Goal: Task Accomplishment & Management: Manage account settings

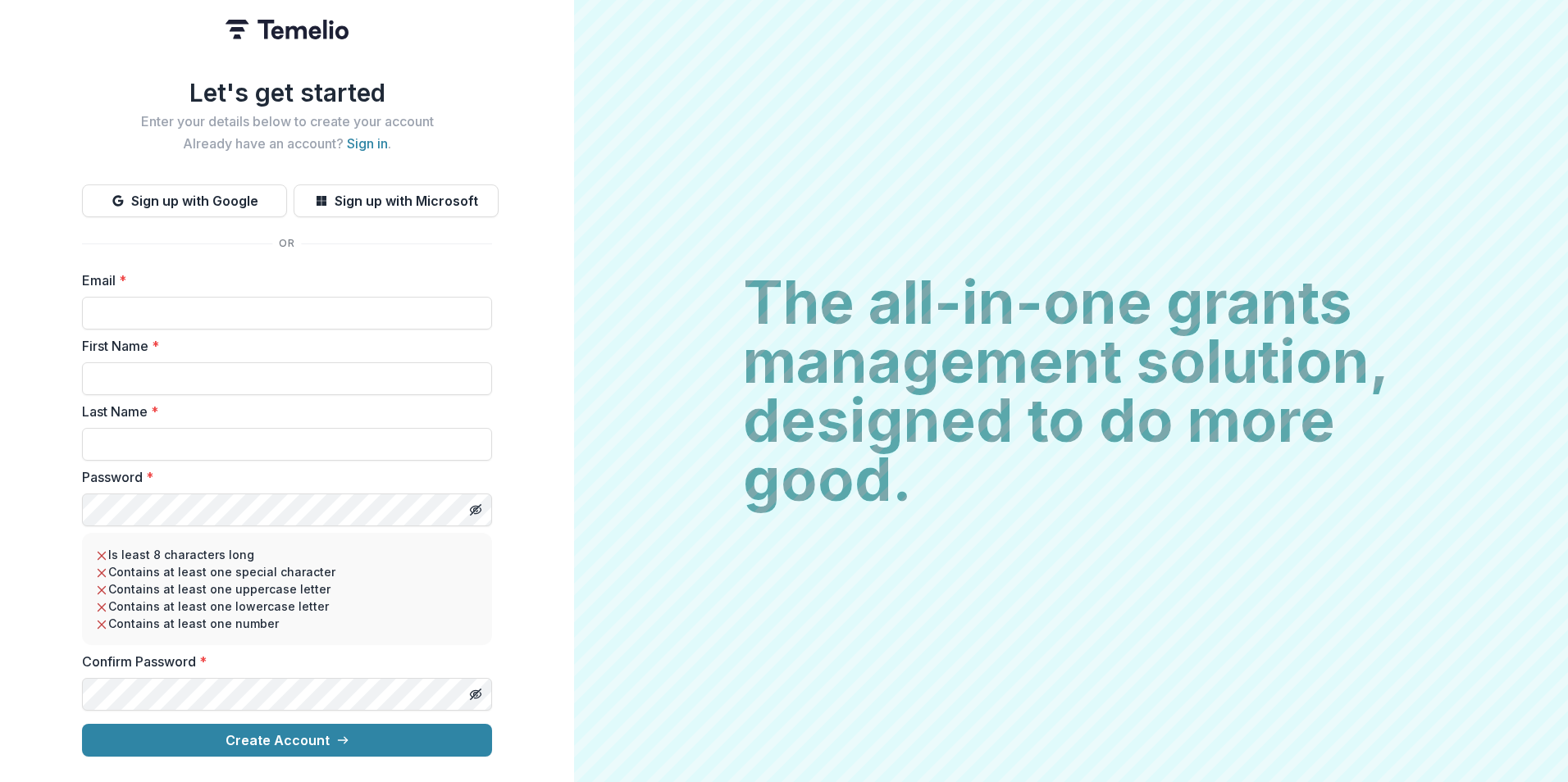
click at [142, 305] on input "Email *" at bounding box center [287, 313] width 410 height 33
paste input "**********"
type input "**********"
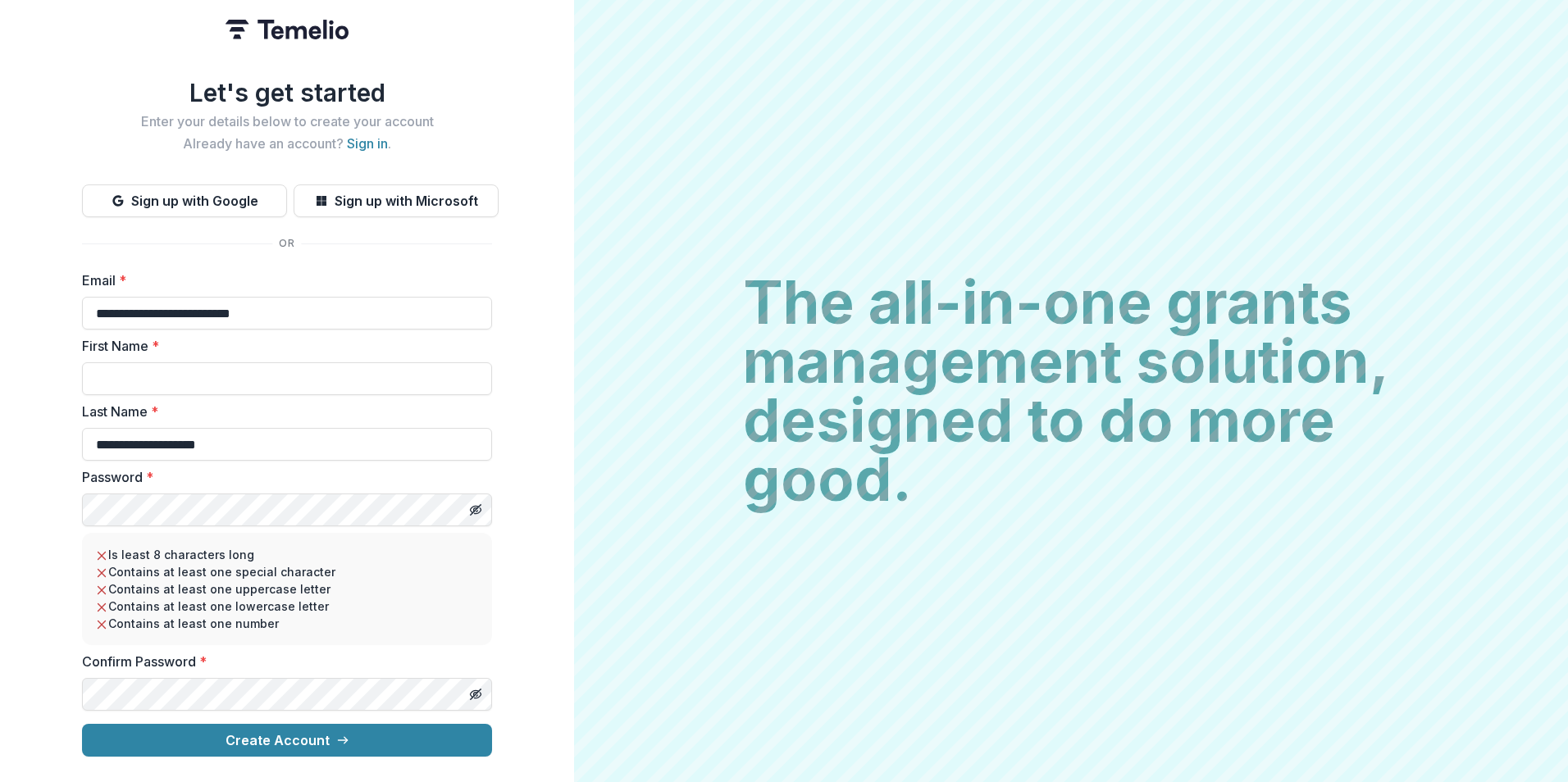
click at [231, 372] on input "First Name *" at bounding box center [287, 379] width 410 height 33
type input "*****"
drag, startPoint x: 251, startPoint y: 438, endPoint x: 0, endPoint y: 429, distance: 251.2
click at [0, 429] on html "**********" at bounding box center [784, 391] width 1568 height 782
type input "*"
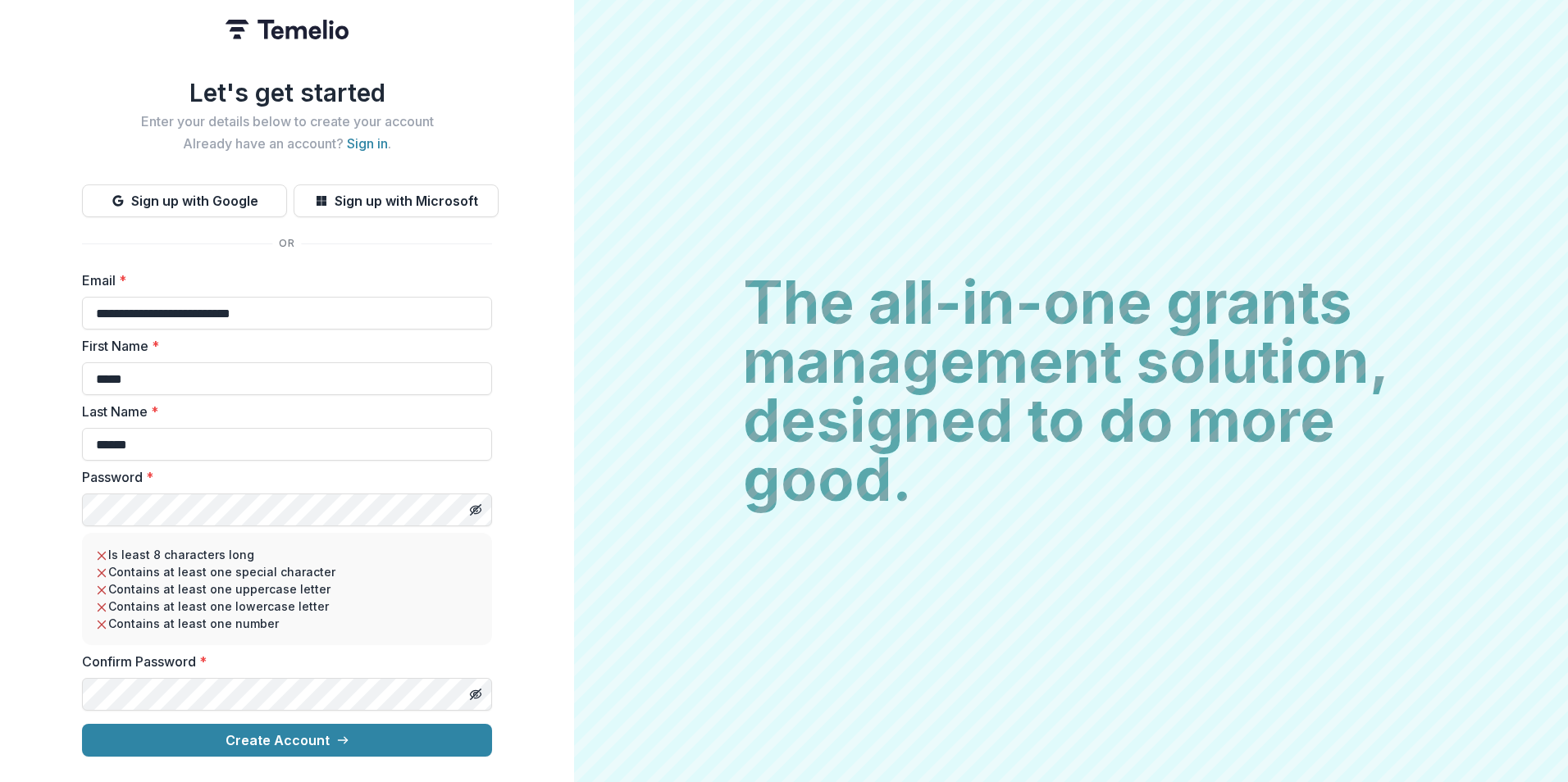
type input "******"
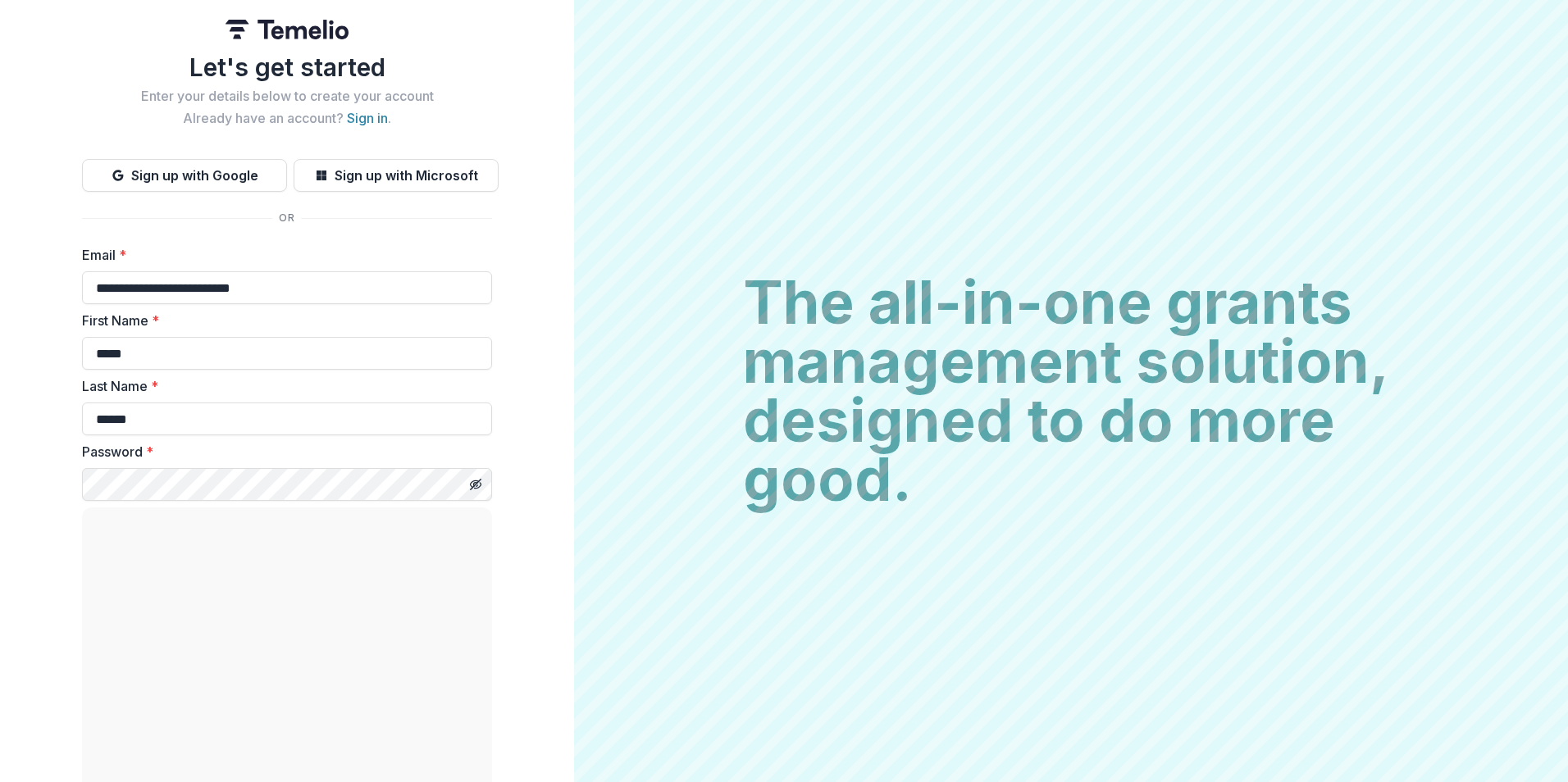
click at [478, 491] on icon "Toggle password visibility" at bounding box center [475, 484] width 13 height 13
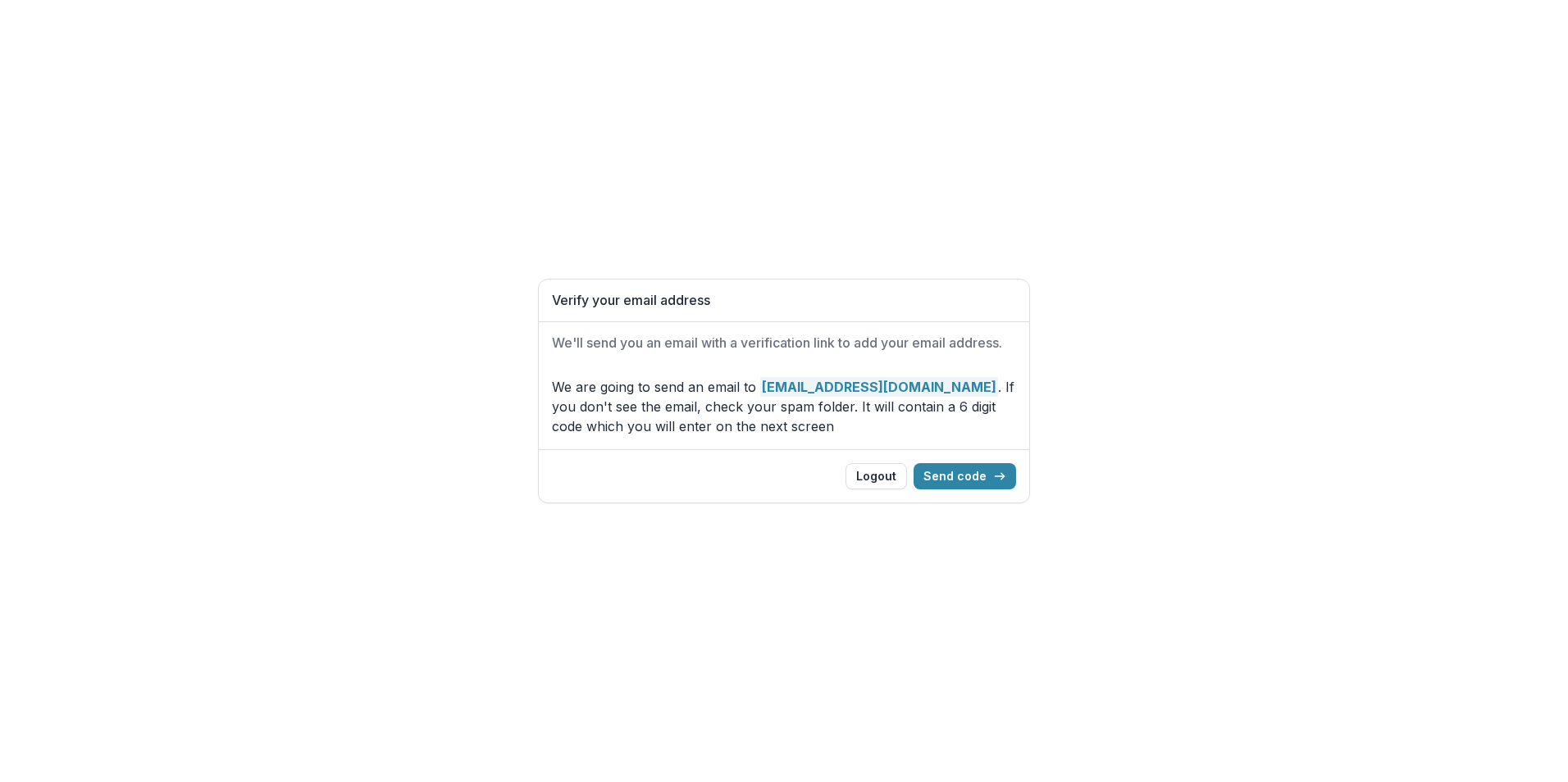
click at [981, 474] on button "Send code" at bounding box center [964, 477] width 102 height 26
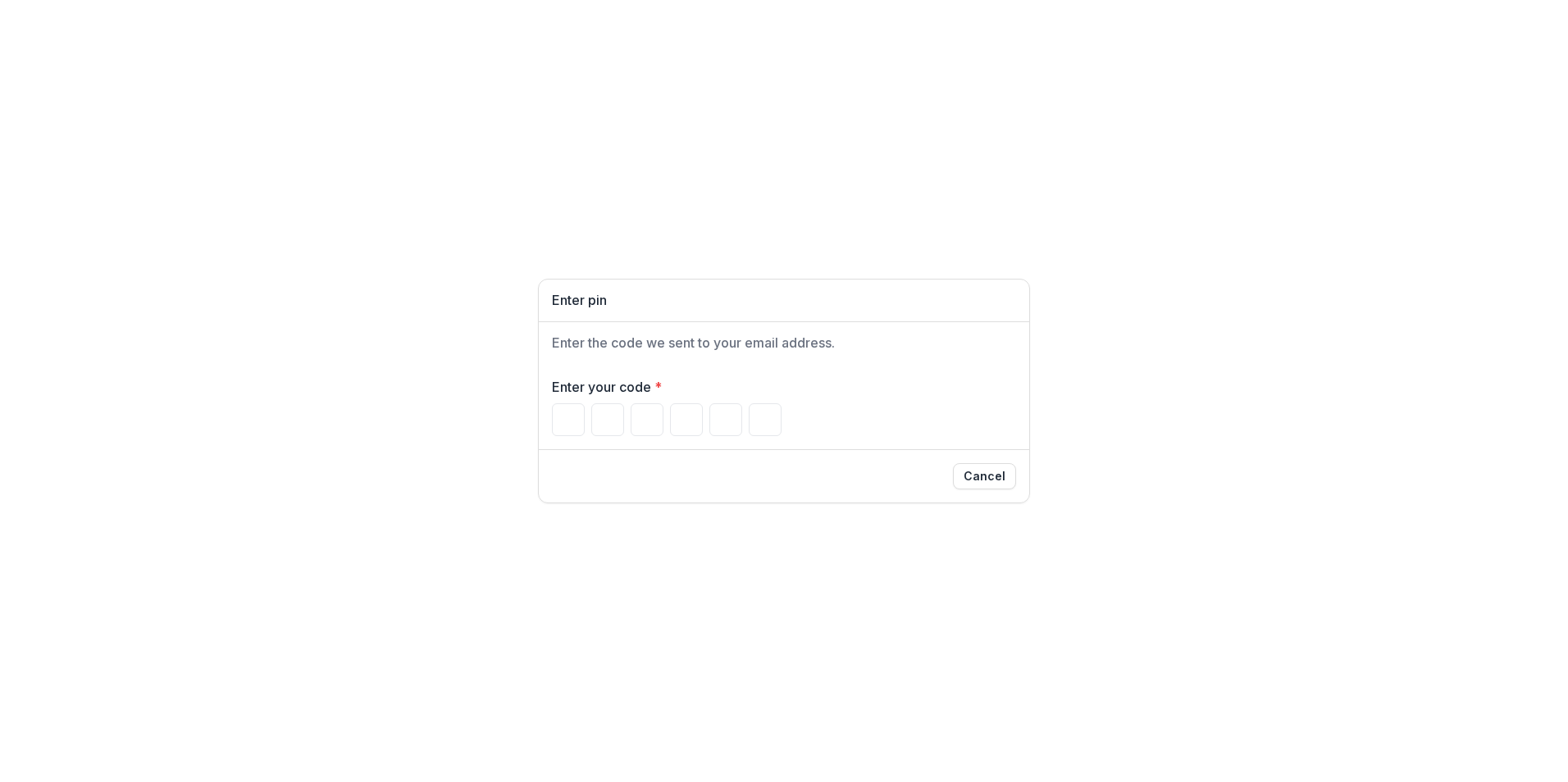
click at [571, 416] on input "Please enter your pin code" at bounding box center [568, 420] width 33 height 33
type input "*"
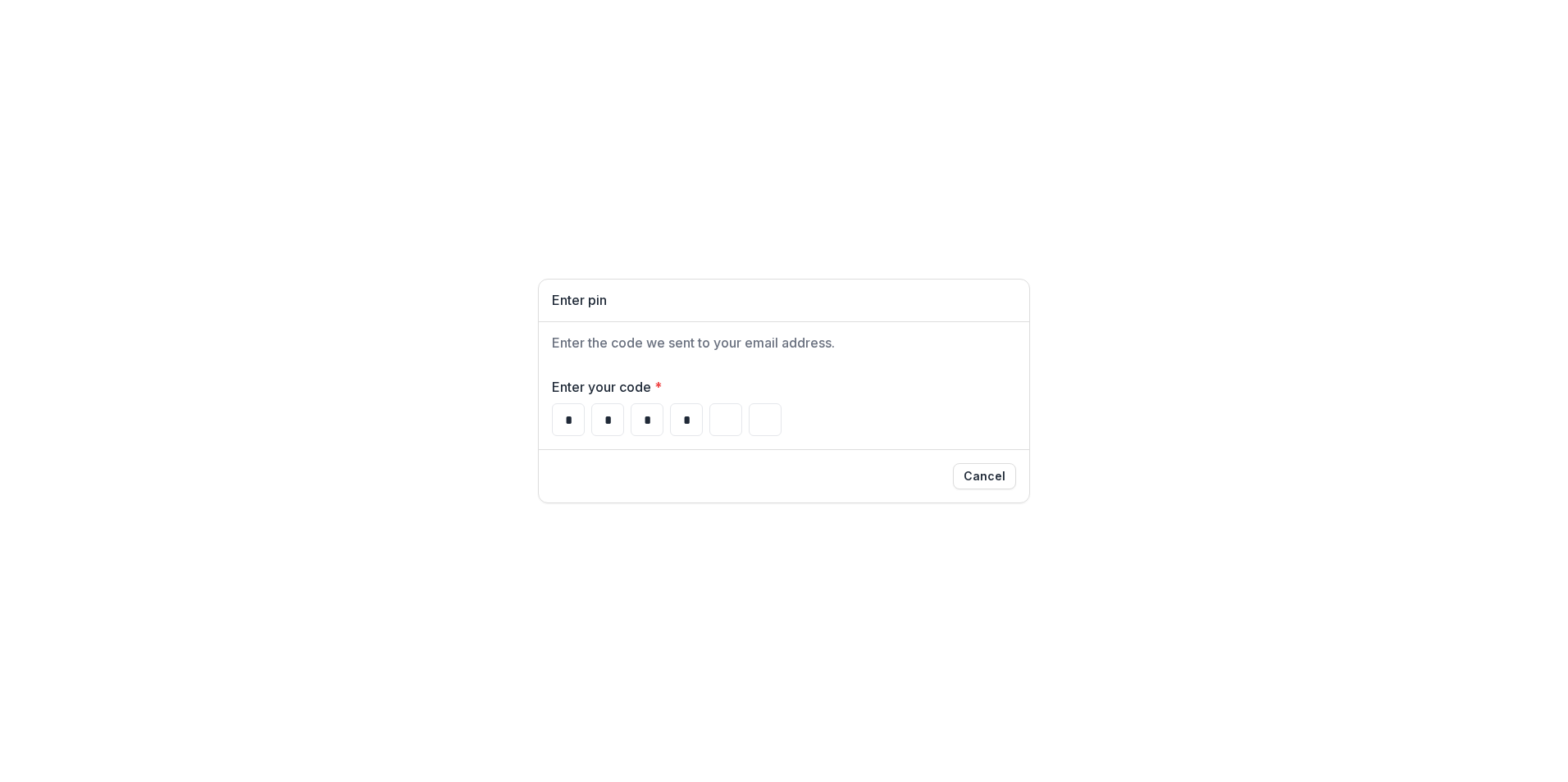
type input "*"
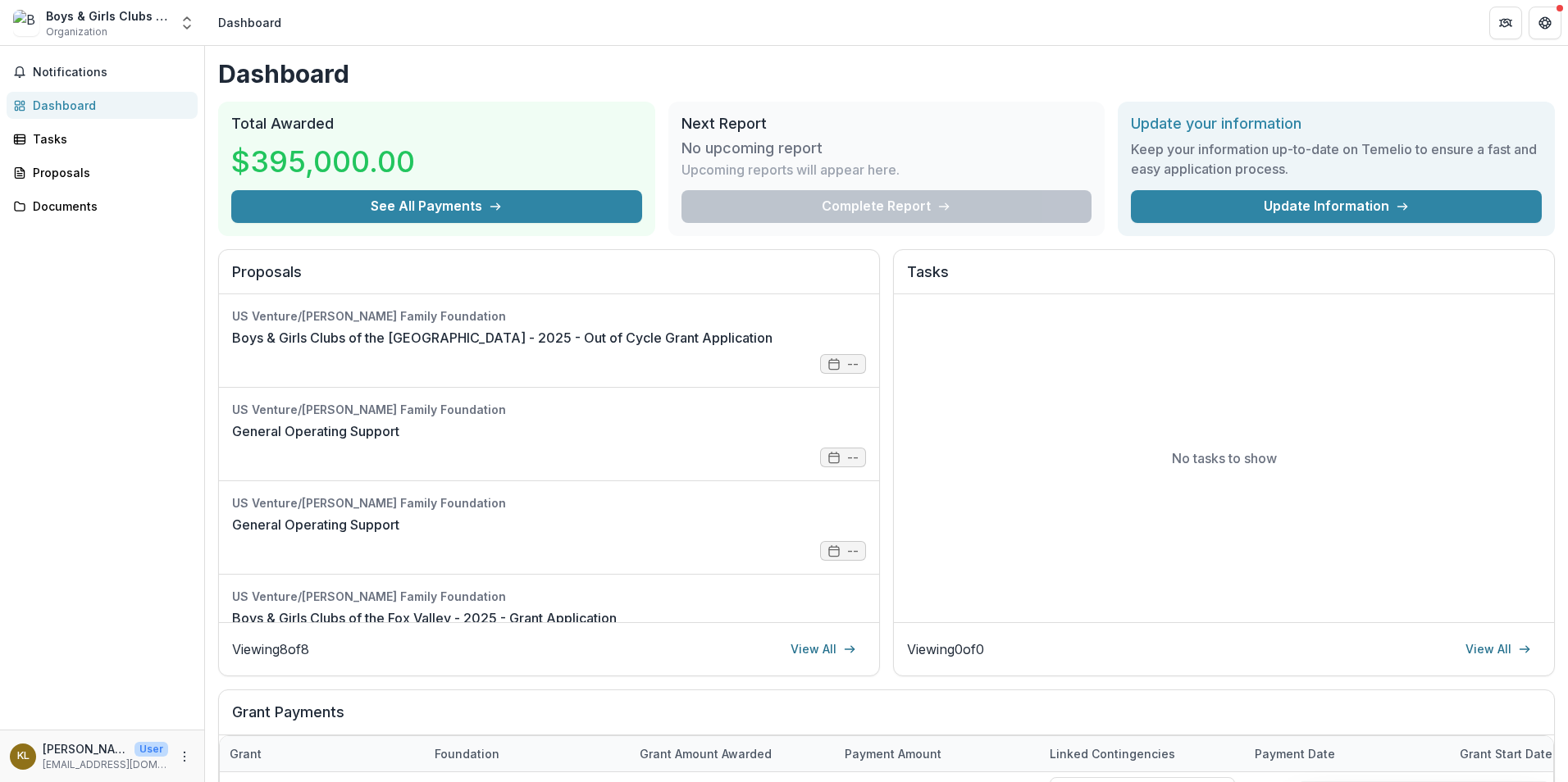
click at [480, 206] on button "See All Payments" at bounding box center [437, 207] width 411 height 33
click at [39, 144] on div "Tasks" at bounding box center [109, 139] width 152 height 17
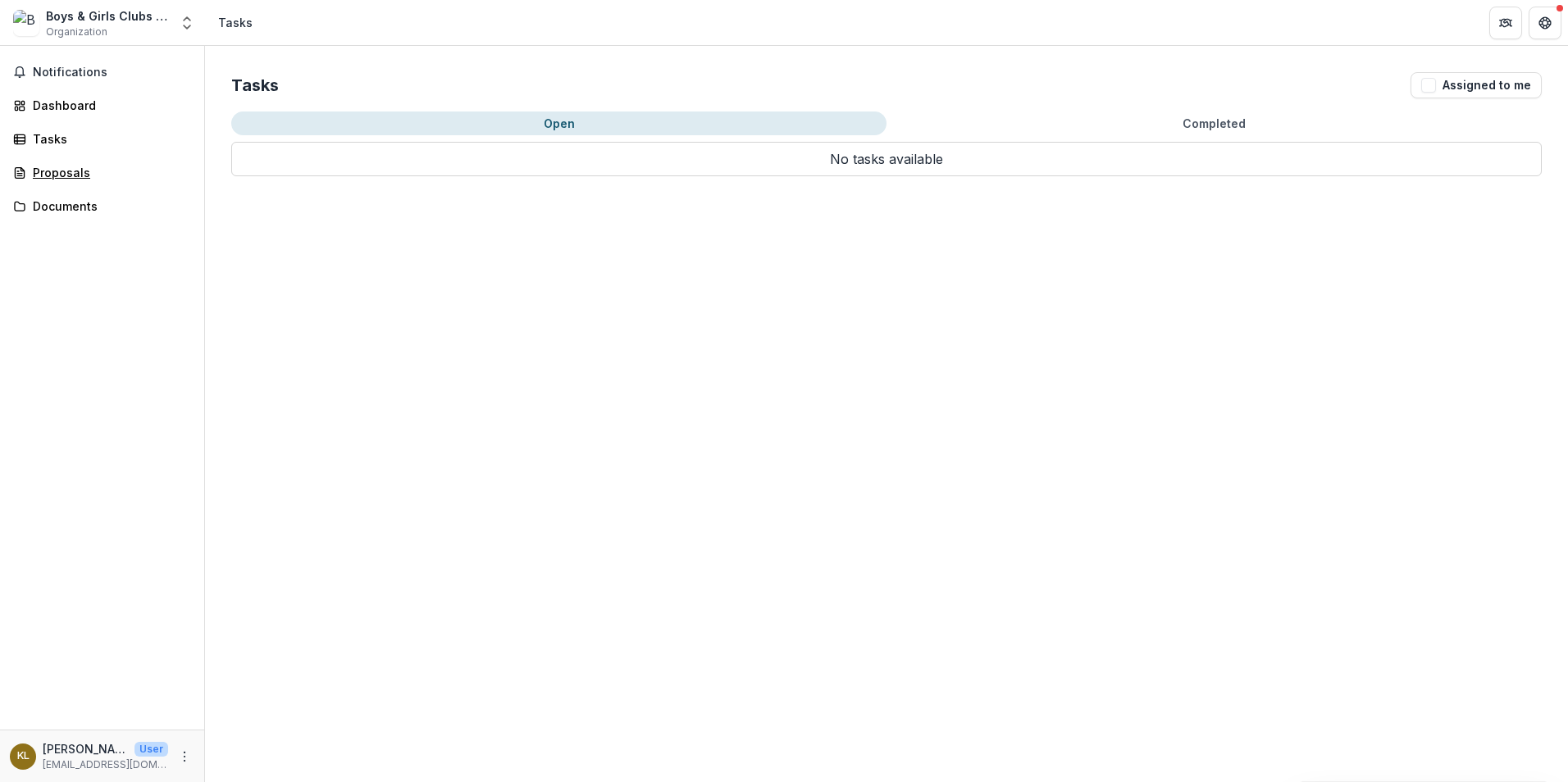
click at [59, 175] on div "Proposals" at bounding box center [109, 173] width 152 height 17
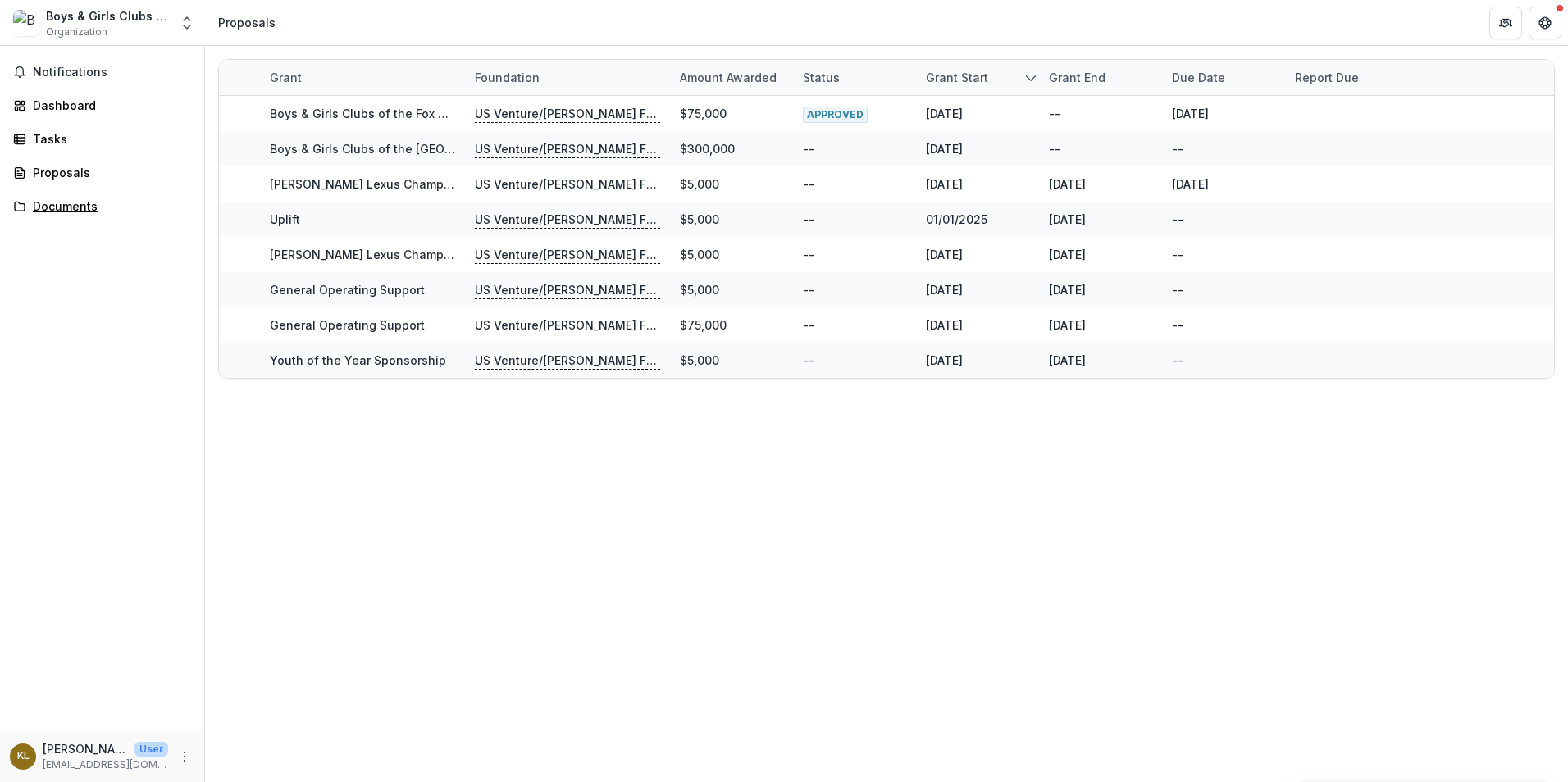
click at [58, 207] on div "Documents" at bounding box center [109, 206] width 152 height 17
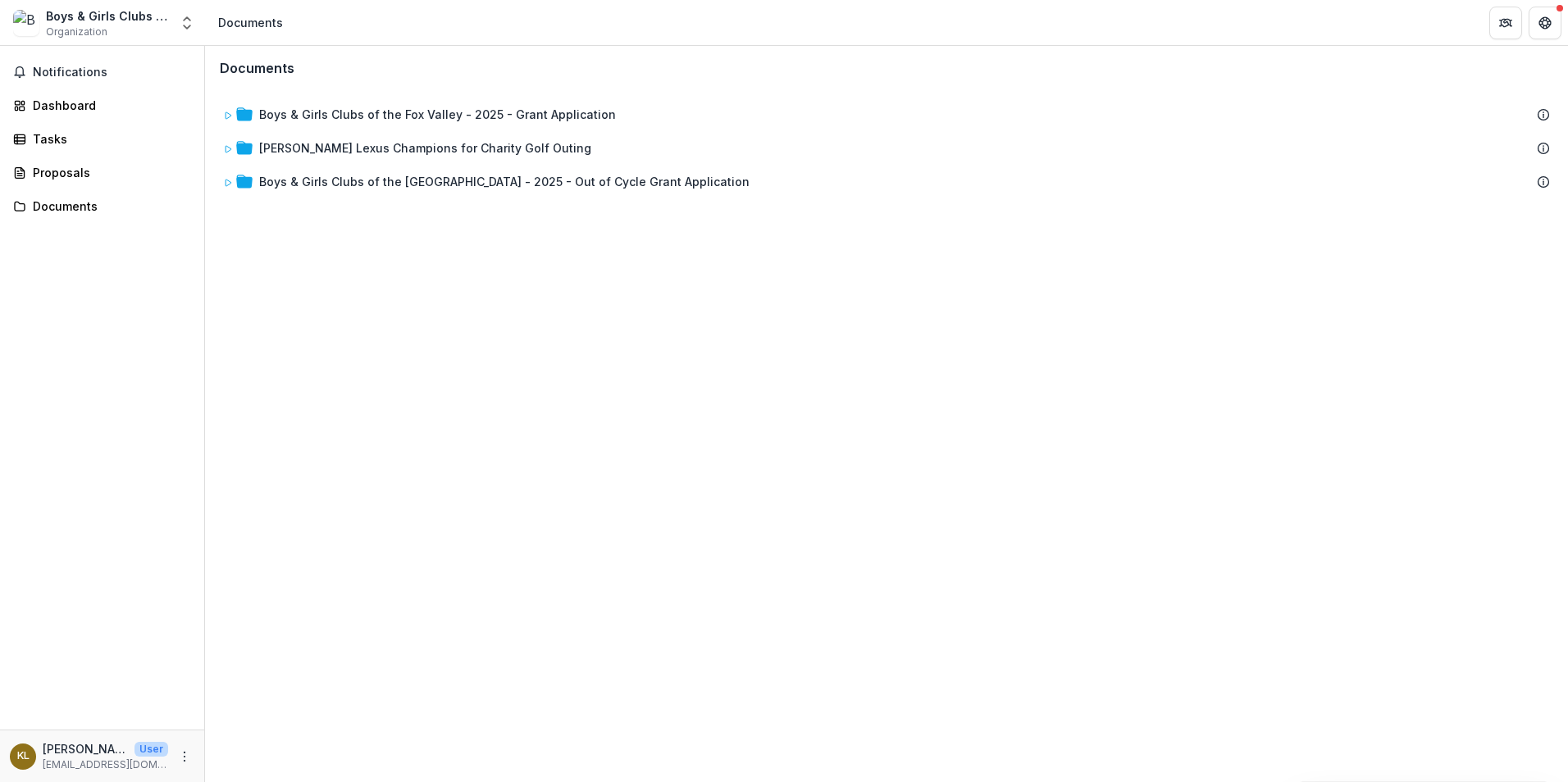
click at [61, 69] on span "Notifications" at bounding box center [112, 72] width 158 height 14
click at [837, 317] on div "Documents Boys & Girls Clubs of the Fox Valley - 2025 - Grant Application Bergs…" at bounding box center [886, 414] width 1363 height 736
click at [91, 17] on div "Boys & Girls Clubs of the Fox Valley" at bounding box center [107, 16] width 123 height 17
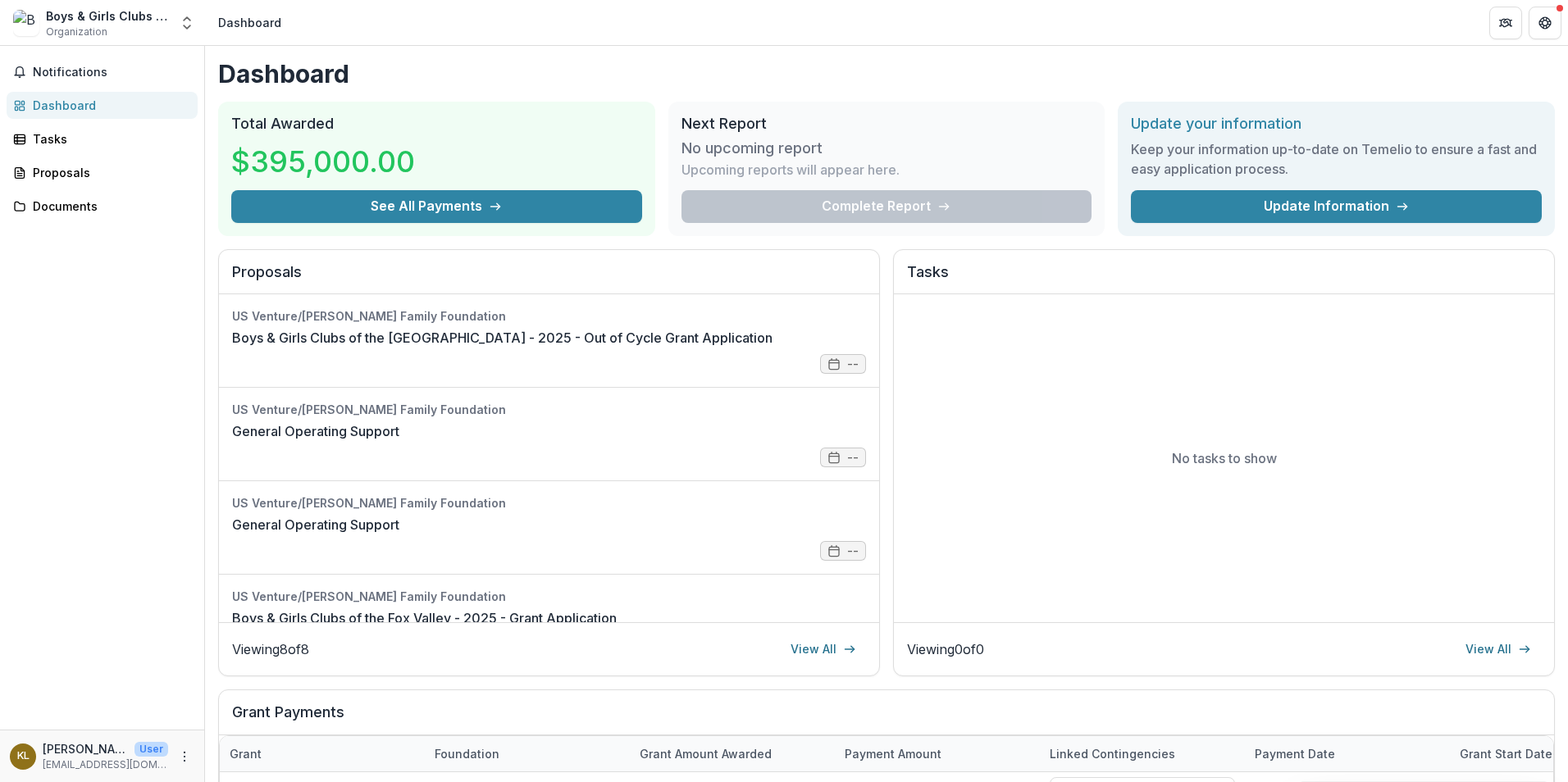
click at [606, 338] on link "Boys & Girls Clubs of the Fox Valley - 2025 - Out of Cycle Grant Application" at bounding box center [502, 338] width 540 height 20
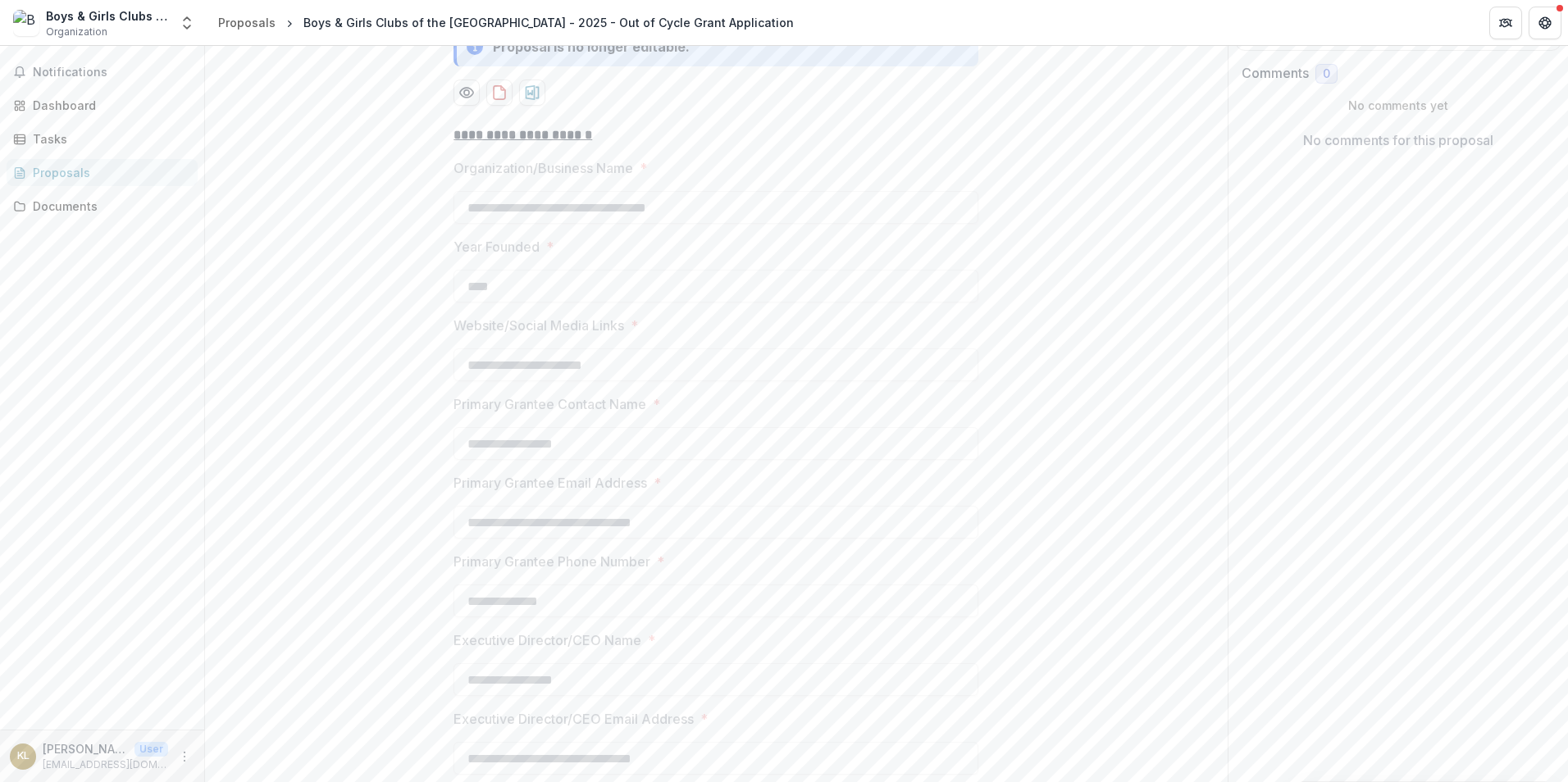
scroll to position [328, 0]
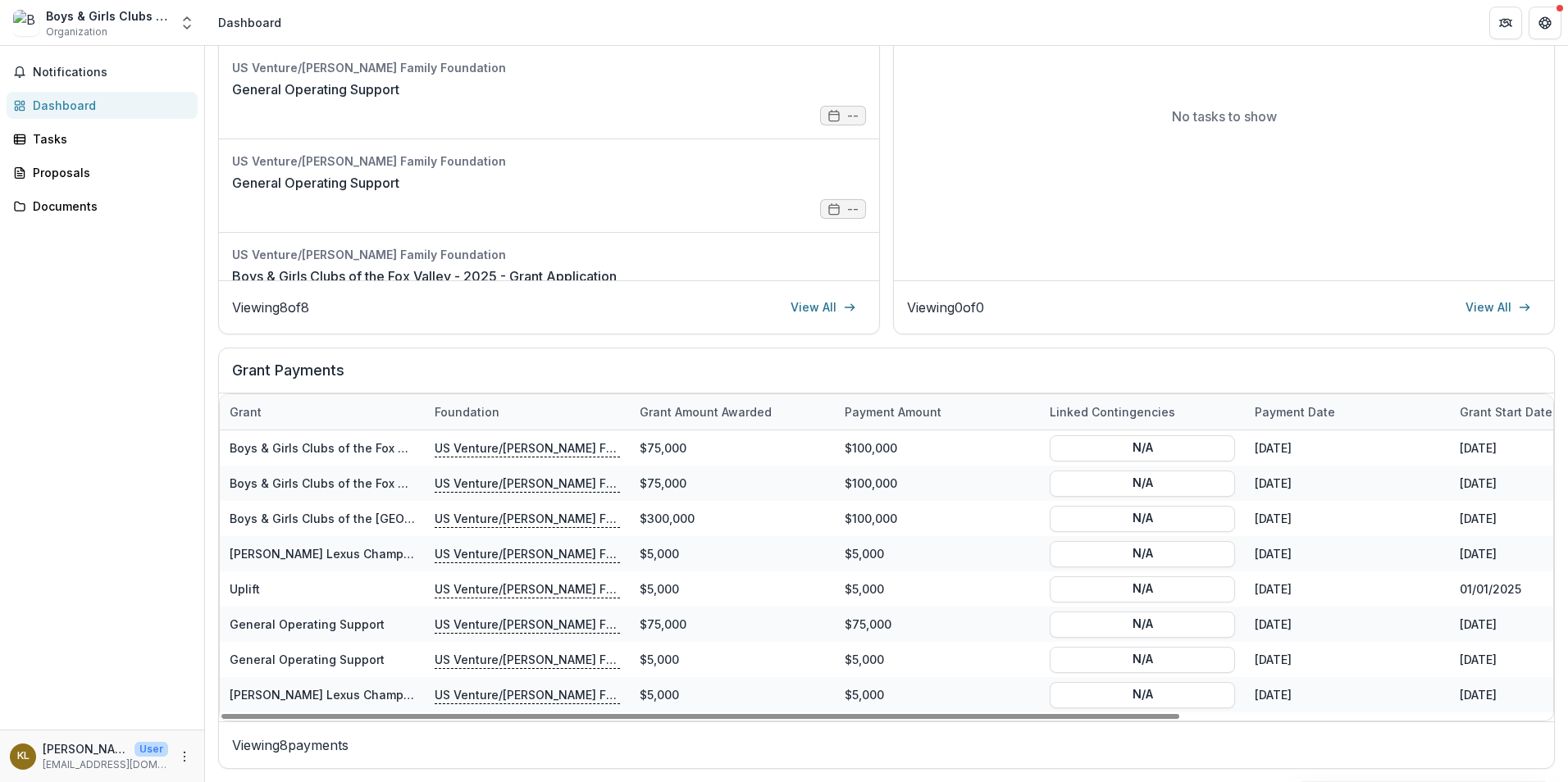
drag, startPoint x: 947, startPoint y: 717, endPoint x: 746, endPoint y: 695, distance: 202.2
click at [745, 717] on div at bounding box center [700, 717] width 958 height 5
click at [538, 518] on p "US Venture/Schmidt Family Foundation" at bounding box center [527, 518] width 185 height 18
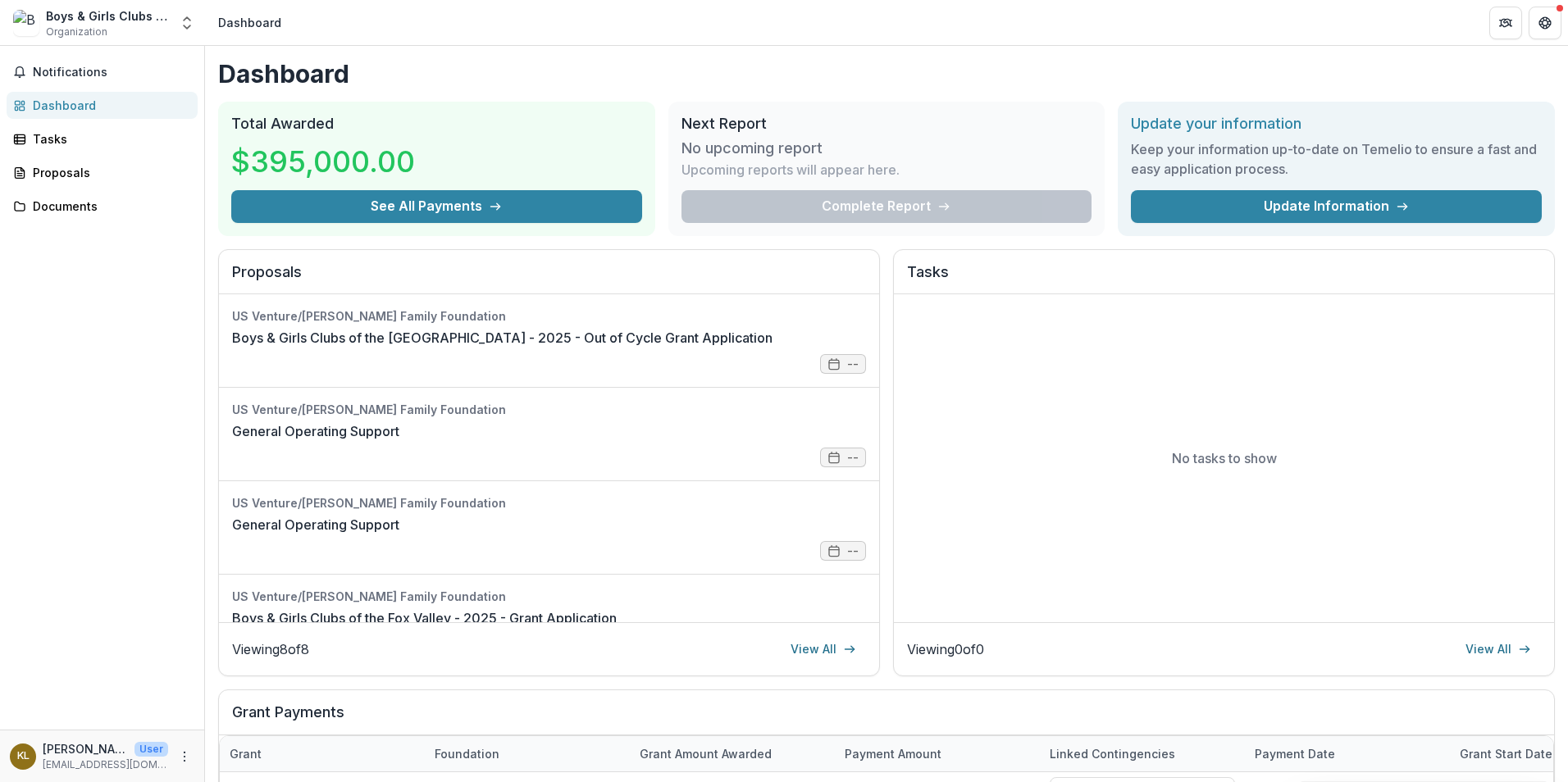
click at [480, 202] on button "See All Payments" at bounding box center [437, 207] width 411 height 33
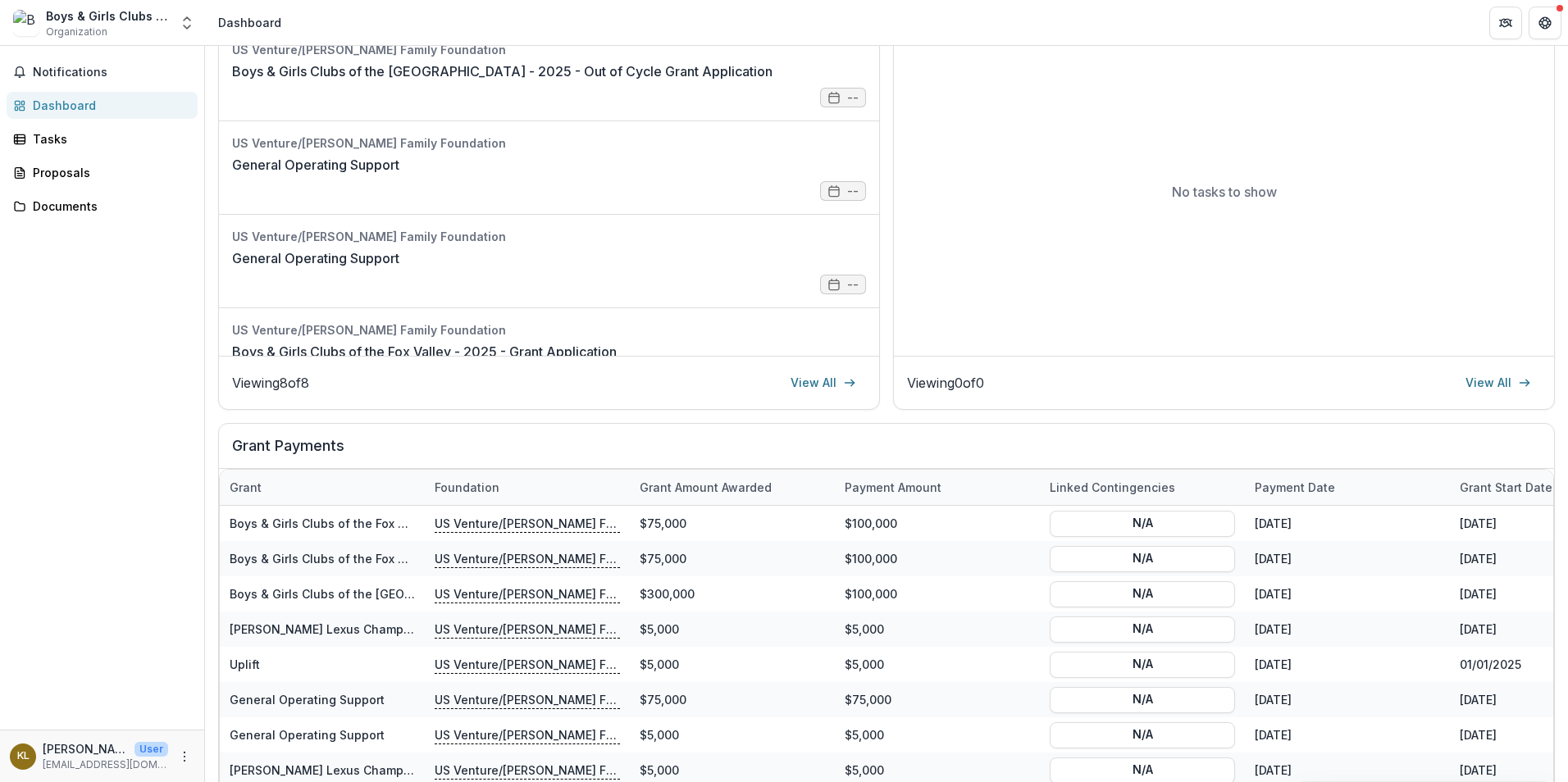
scroll to position [329, 0]
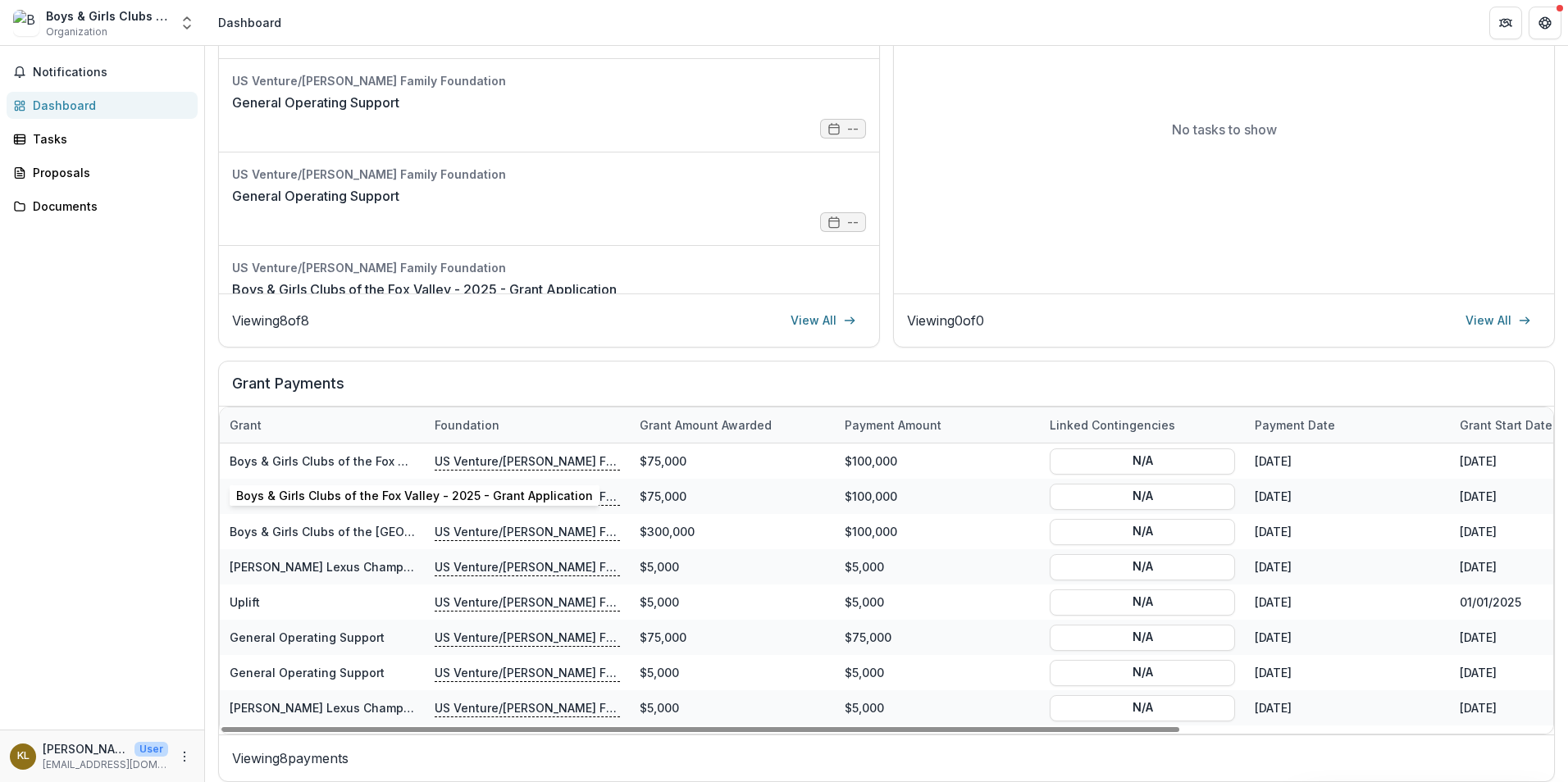
click at [317, 460] on link "Boys & Girls Clubs of the Fox Valley - 2025 - Grant Application" at bounding box center [408, 461] width 357 height 14
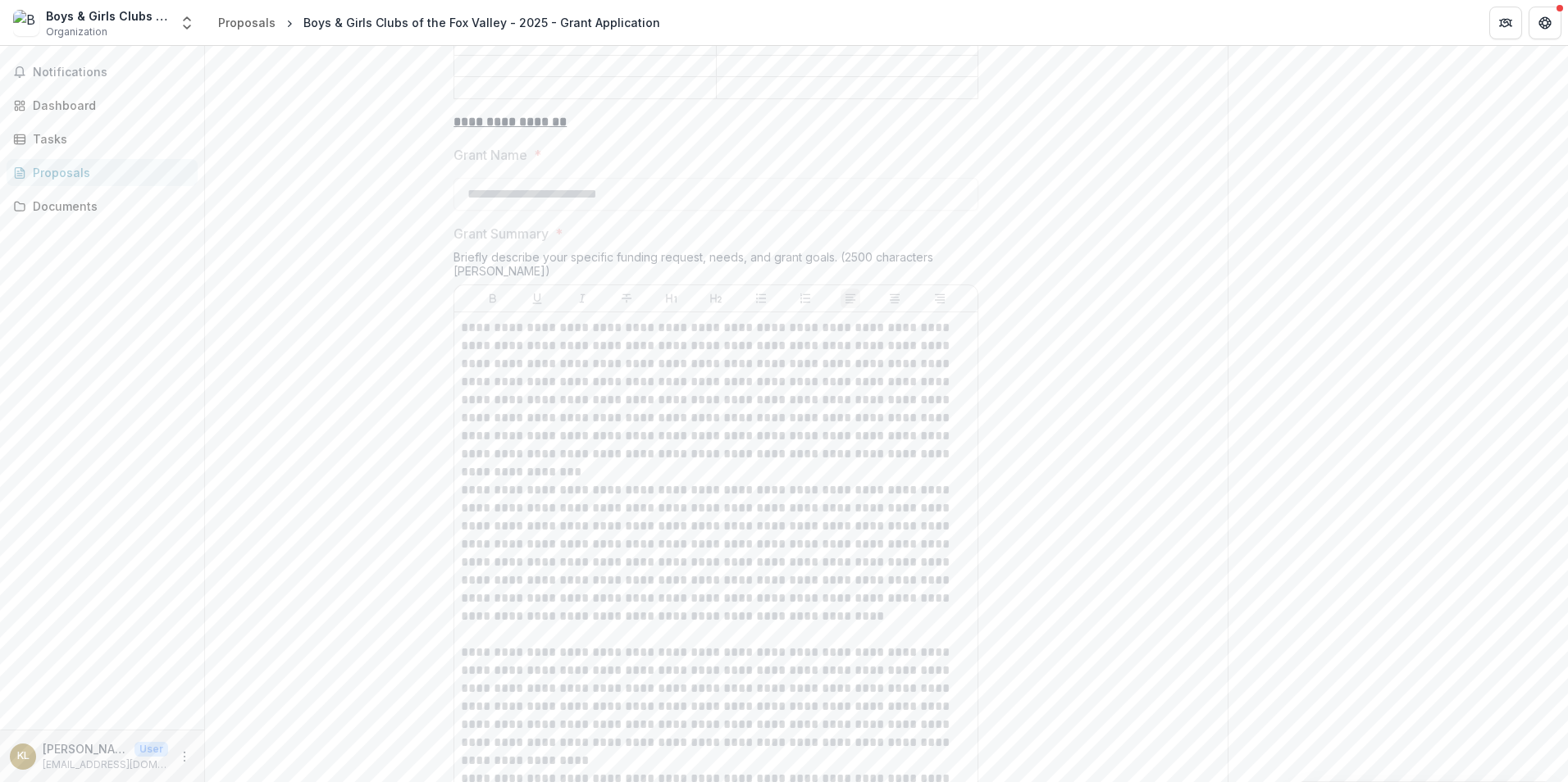
scroll to position [1967, 0]
click at [58, 70] on span "Notifications" at bounding box center [112, 72] width 158 height 14
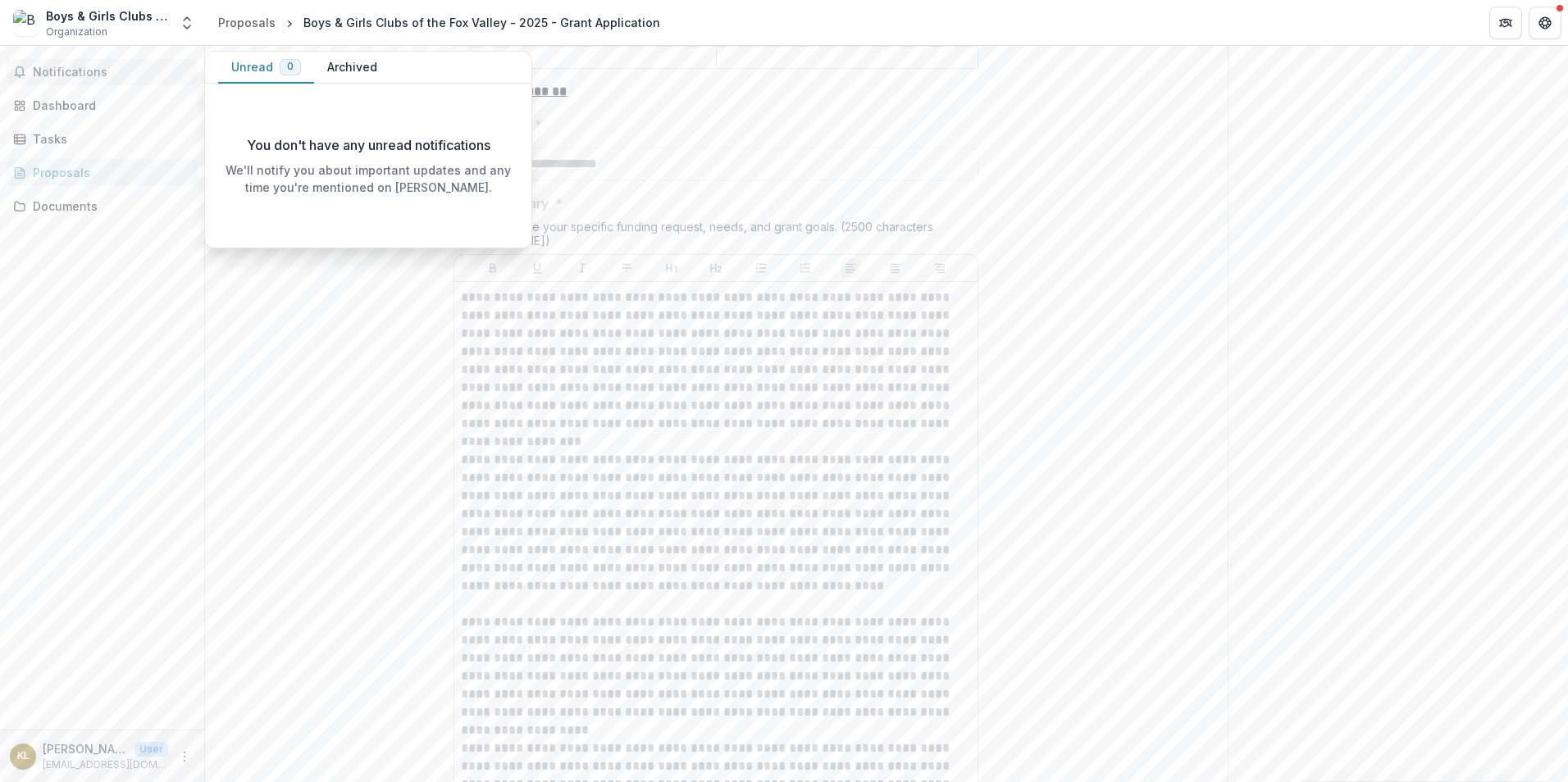
click at [361, 69] on button "Archived" at bounding box center [352, 67] width 76 height 32
click at [245, 66] on button "Unread 0" at bounding box center [266, 67] width 96 height 32
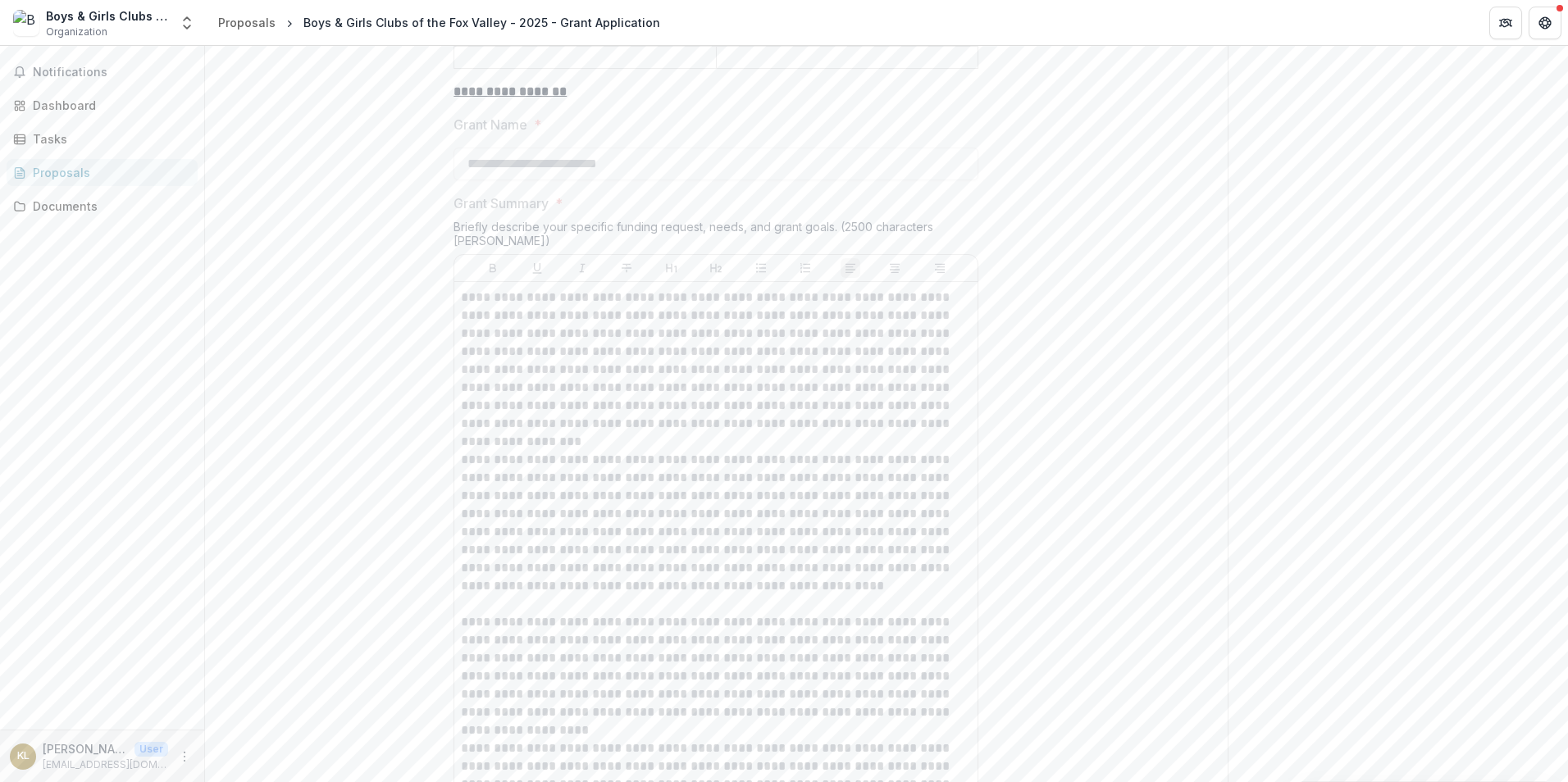
click at [74, 99] on div "Dashboard" at bounding box center [109, 106] width 152 height 17
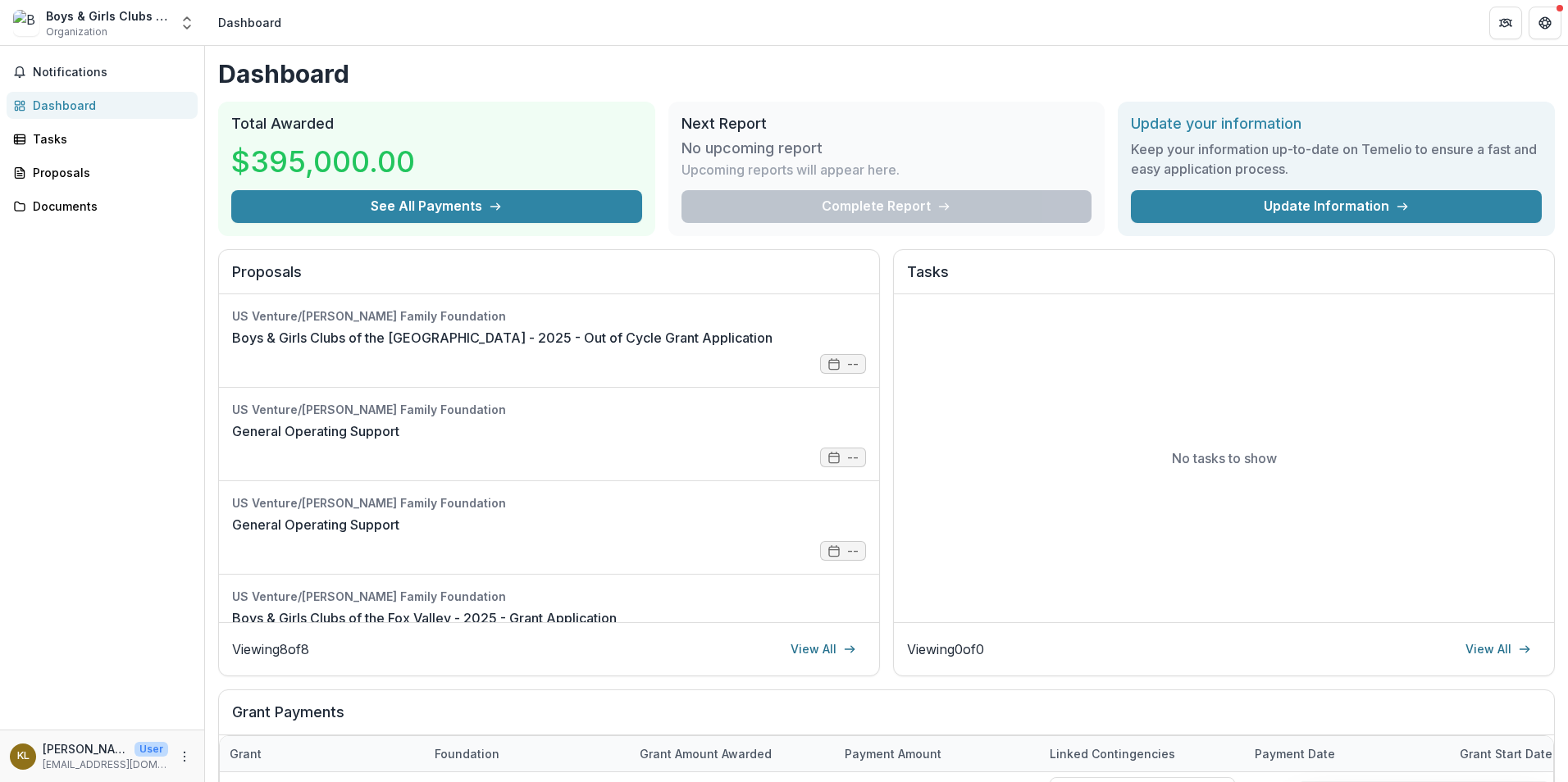
click at [1347, 202] on link "Update Information" at bounding box center [1336, 207] width 411 height 33
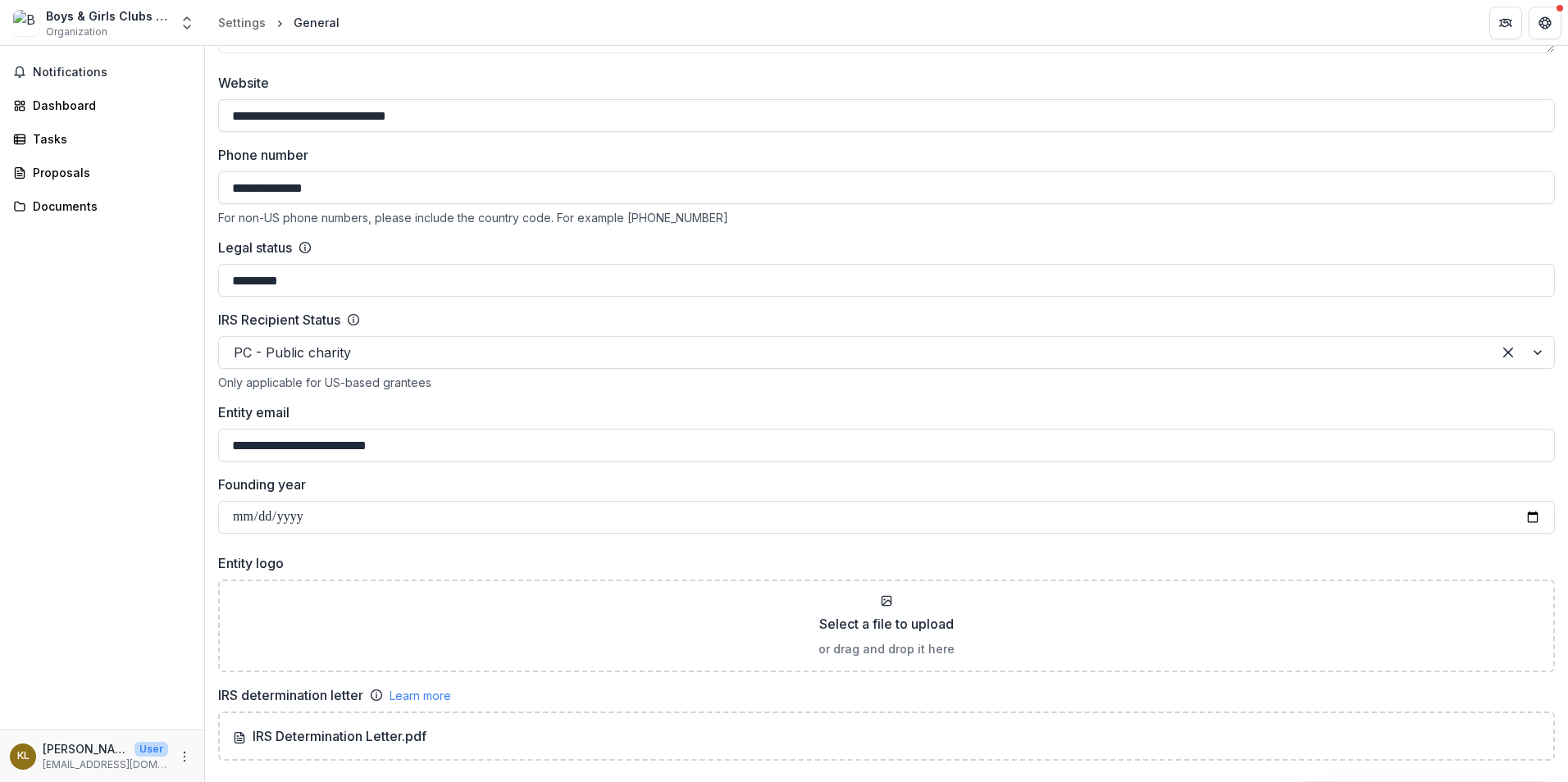
scroll to position [648, 0]
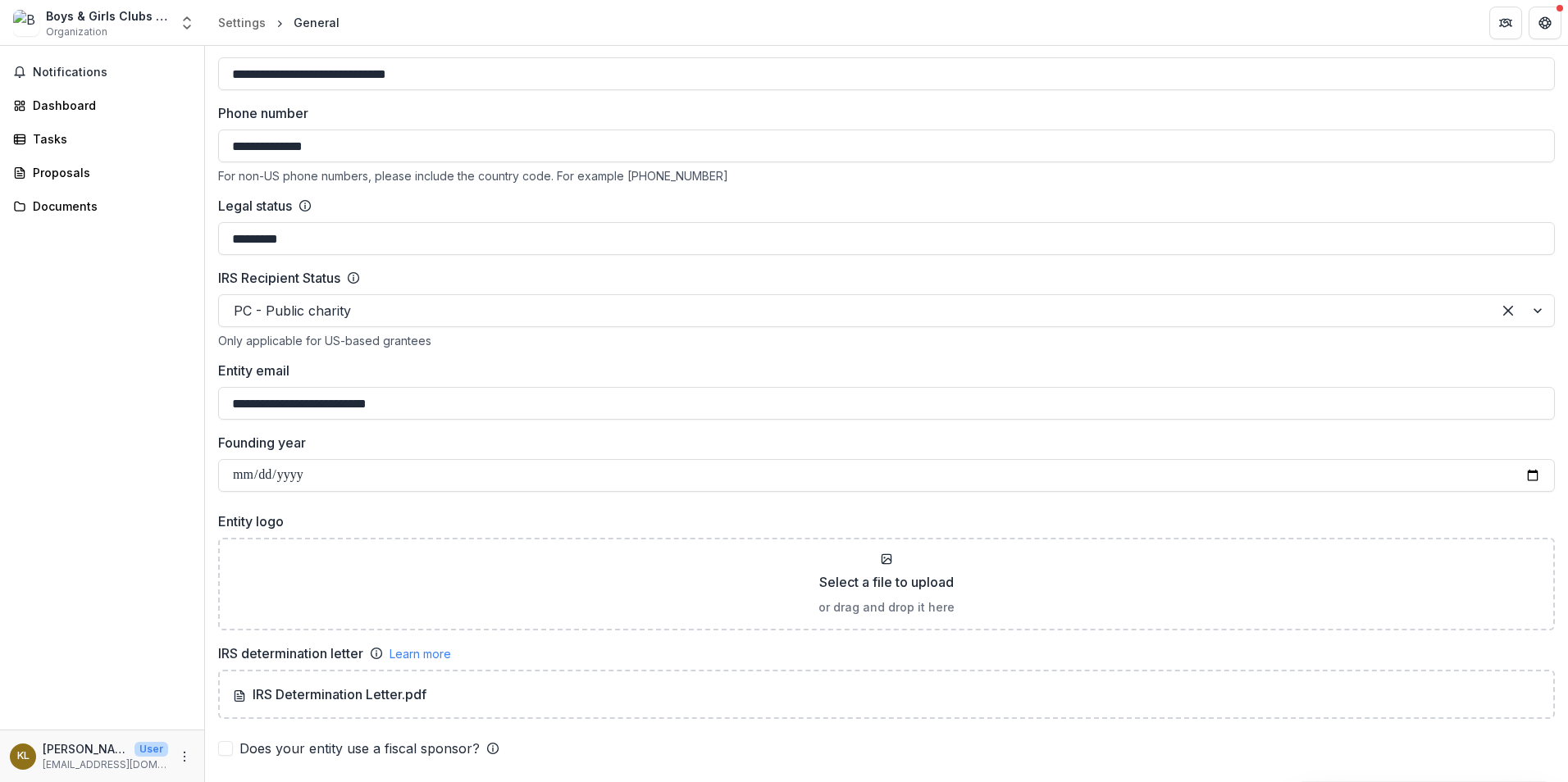
drag, startPoint x: 440, startPoint y: 404, endPoint x: 151, endPoint y: 404, distance: 289.0
click at [151, 404] on main "**********" at bounding box center [784, 414] width 1568 height 736
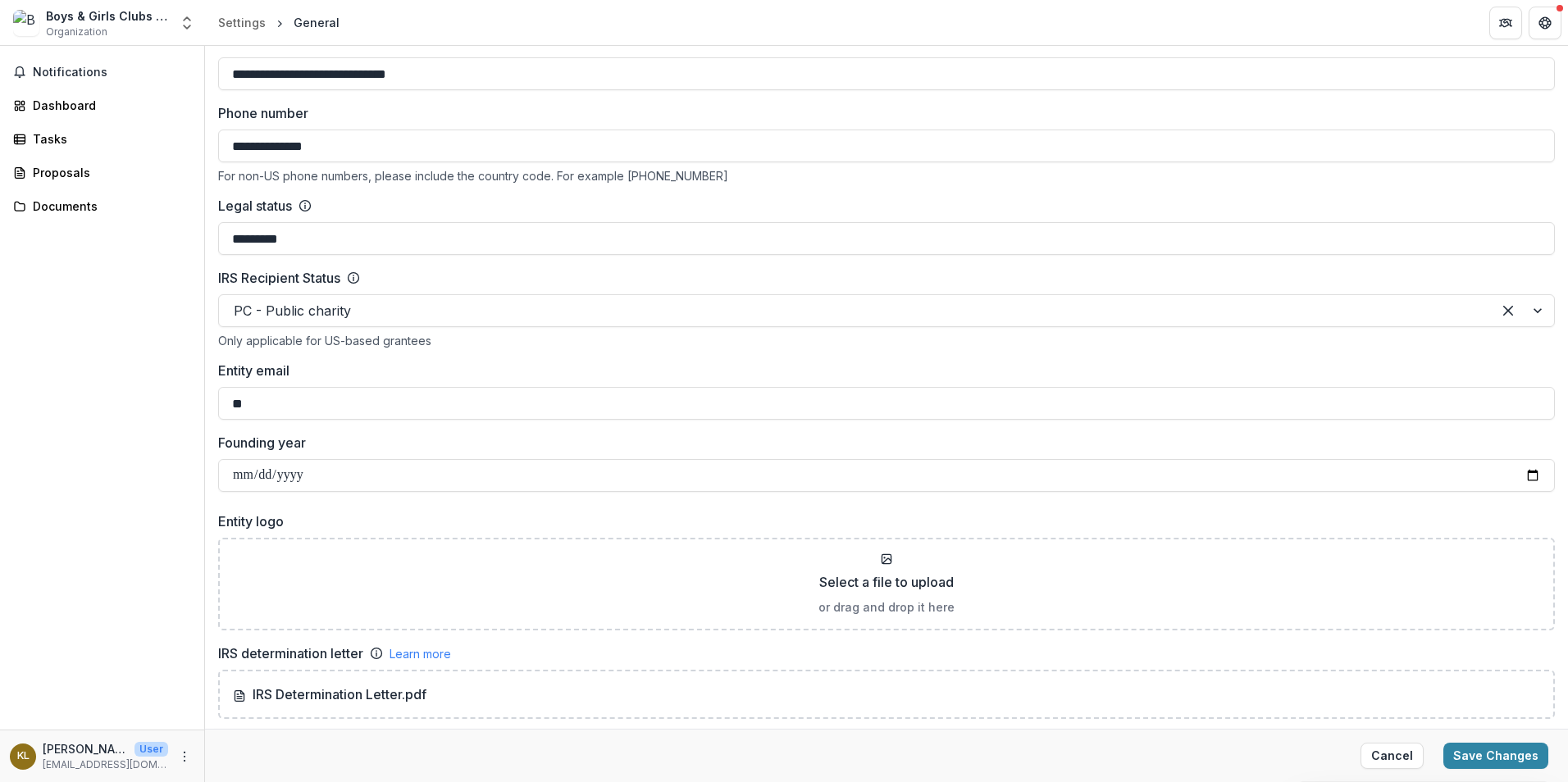
type input "**********"
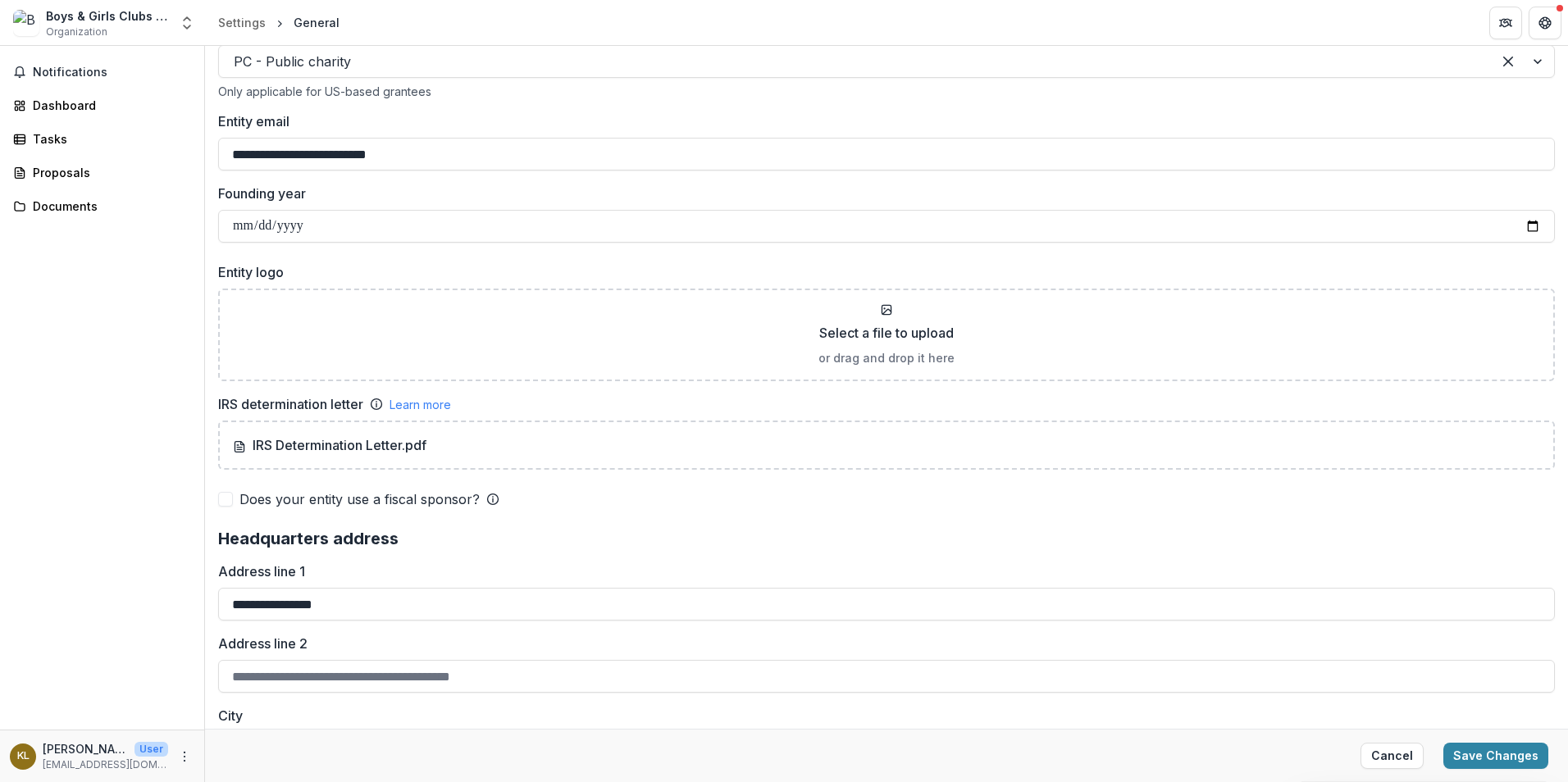
scroll to position [815, 0]
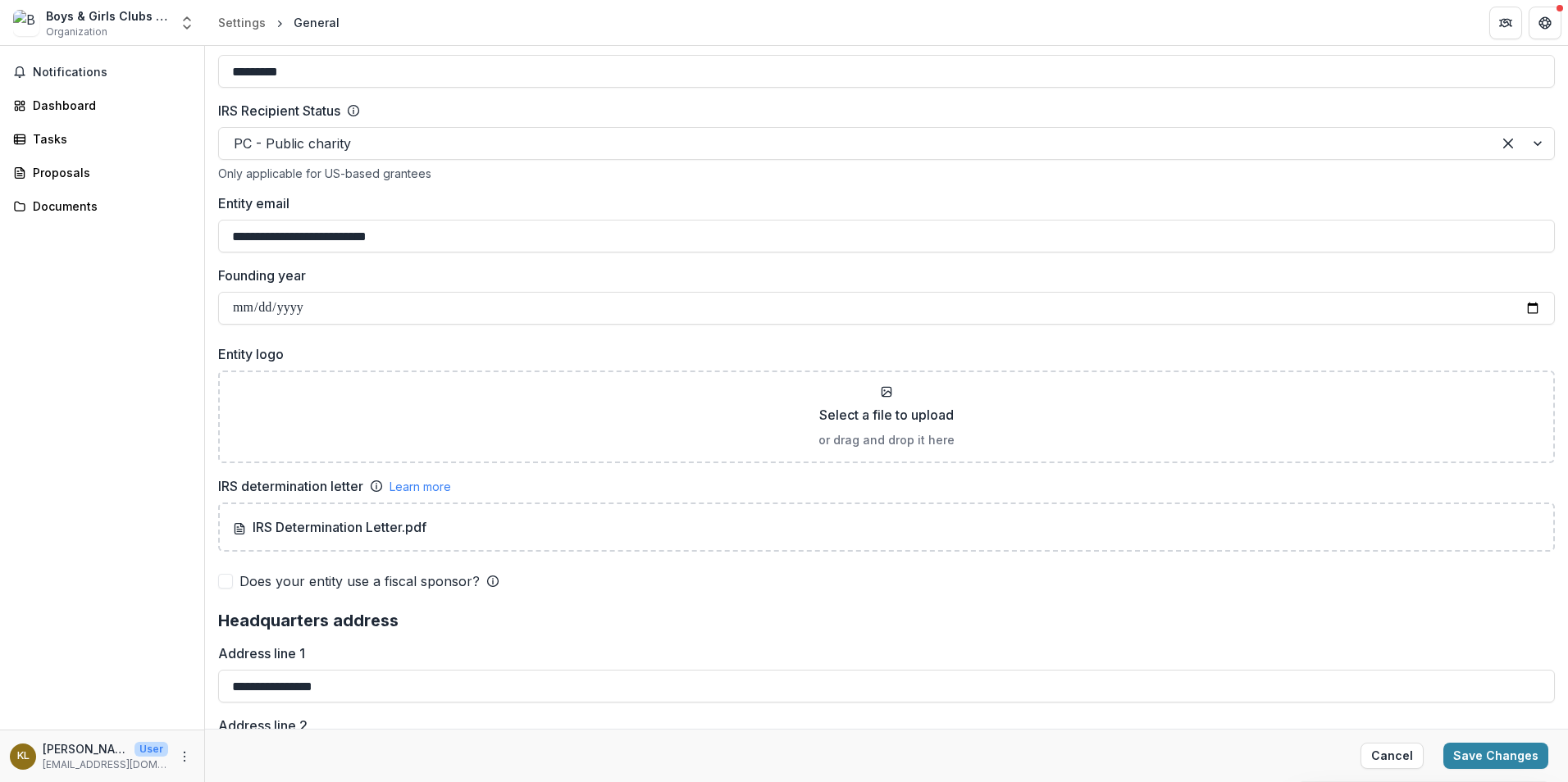
click at [1499, 753] on button "Save Changes" at bounding box center [1496, 756] width 105 height 26
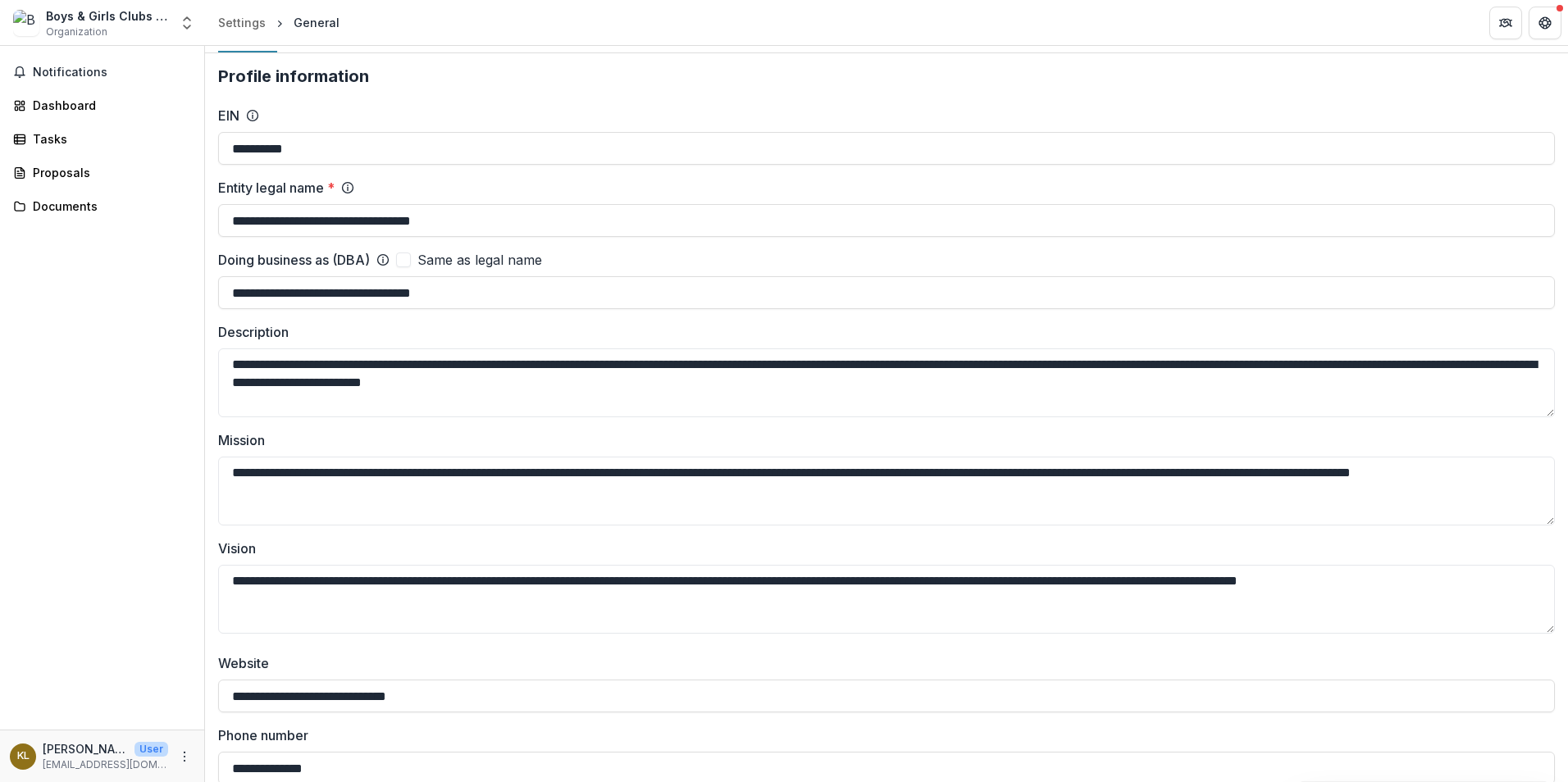
scroll to position [0, 0]
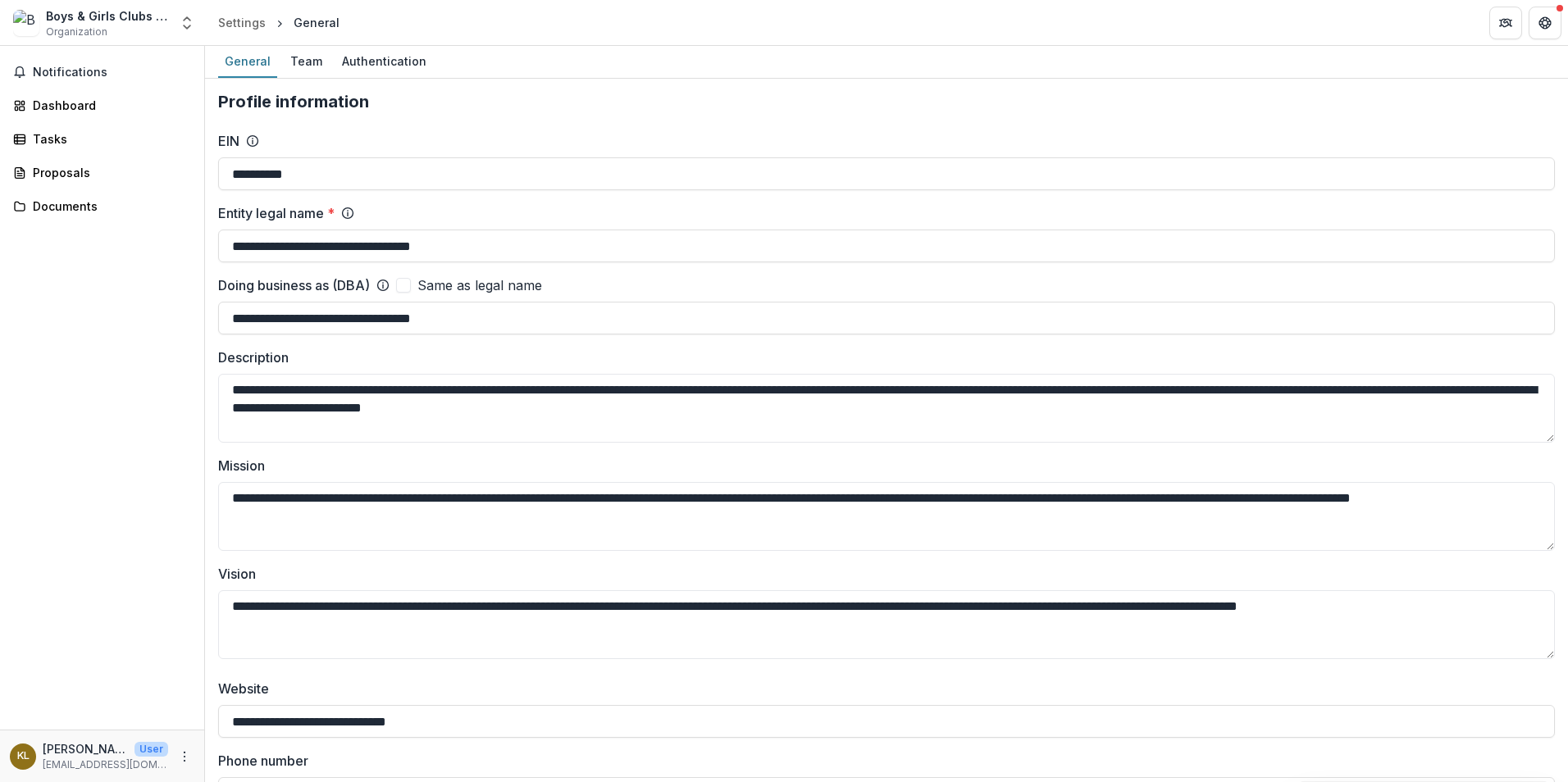
click at [239, 65] on div "General" at bounding box center [248, 60] width 59 height 24
click at [66, 95] on link "Dashboard" at bounding box center [102, 105] width 191 height 27
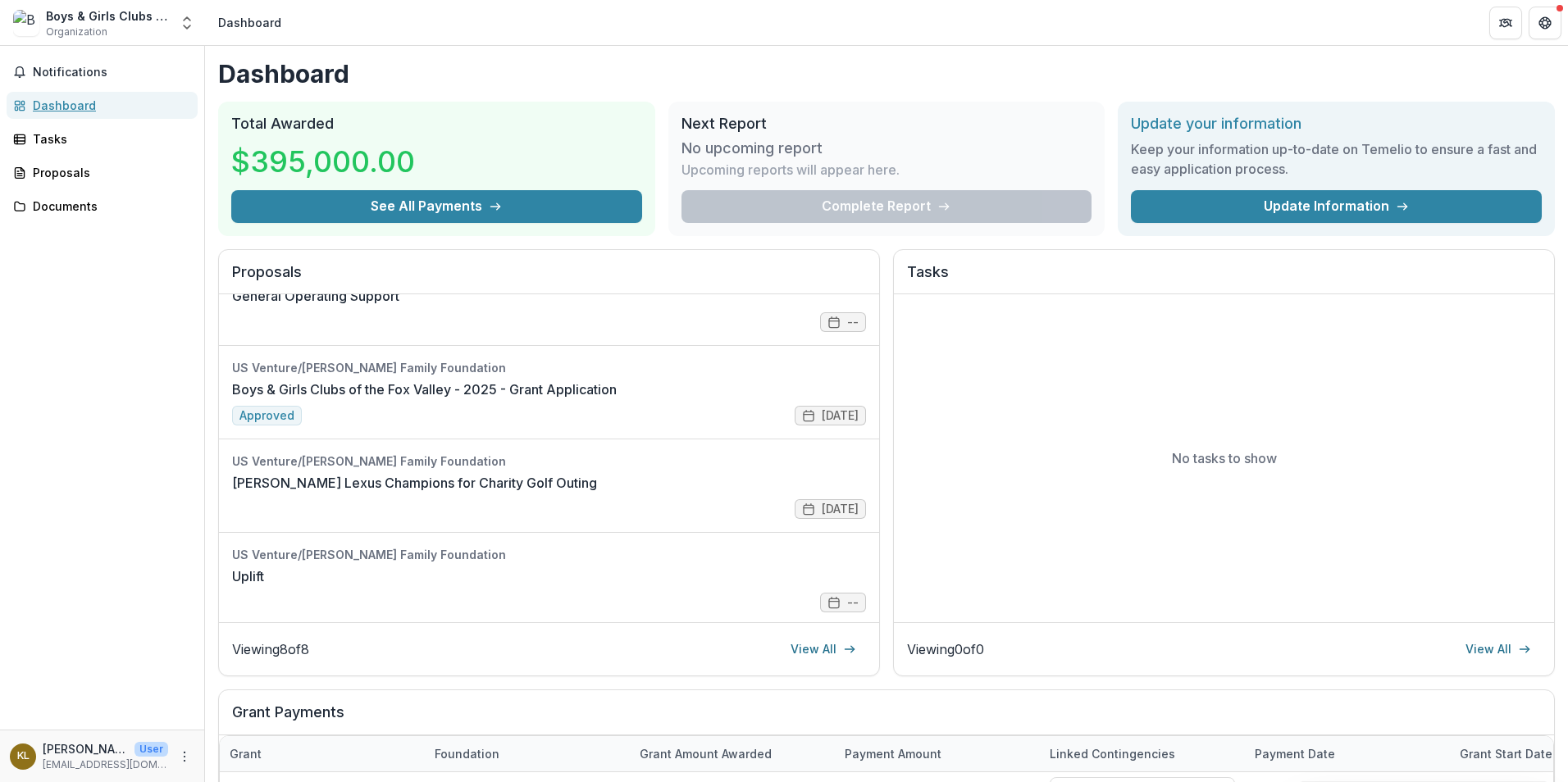
scroll to position [246, 0]
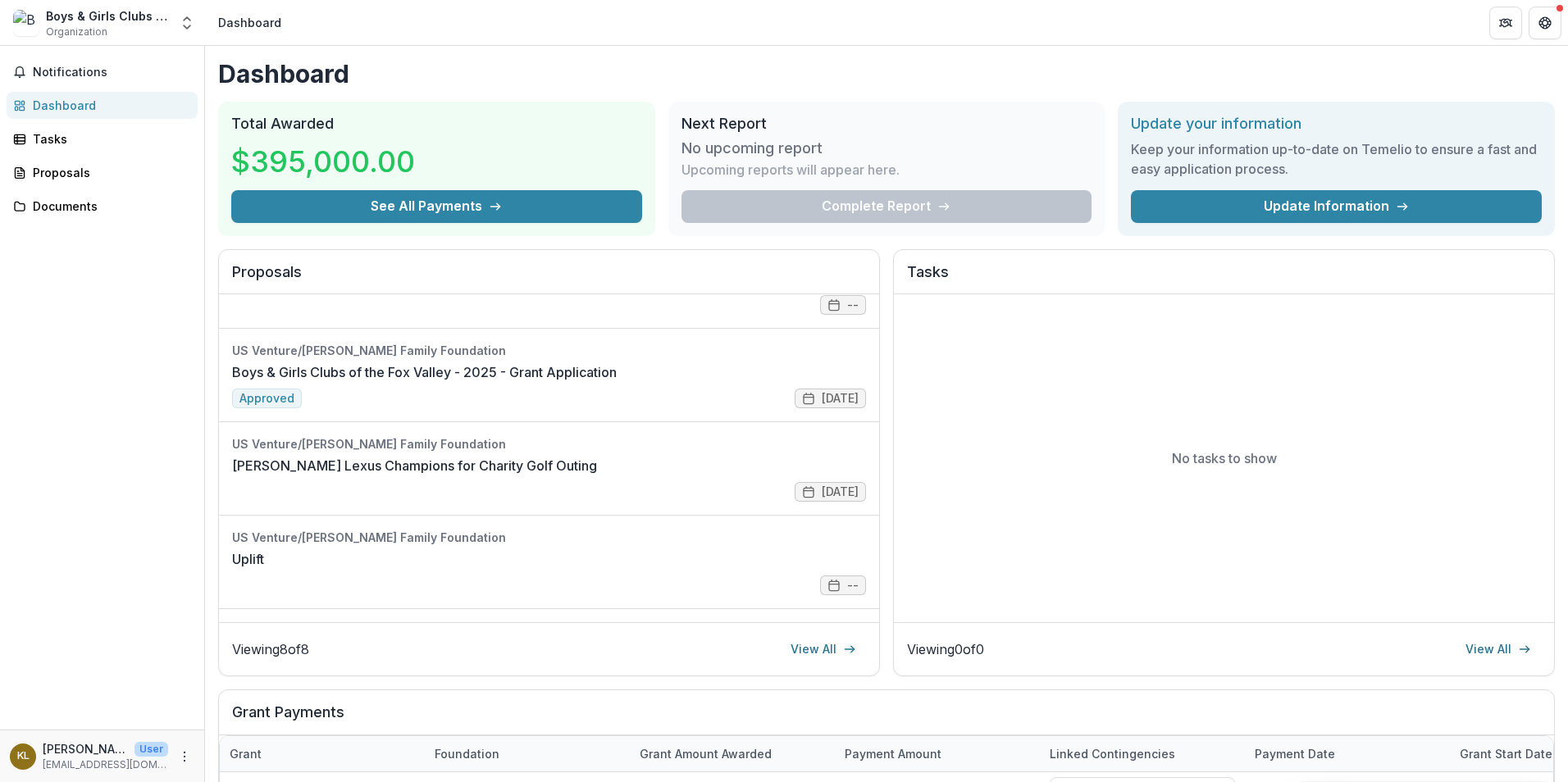
click at [481, 373] on link "Boys & Girls Clubs of the Fox Valley - 2025 - Grant Application" at bounding box center [424, 372] width 385 height 20
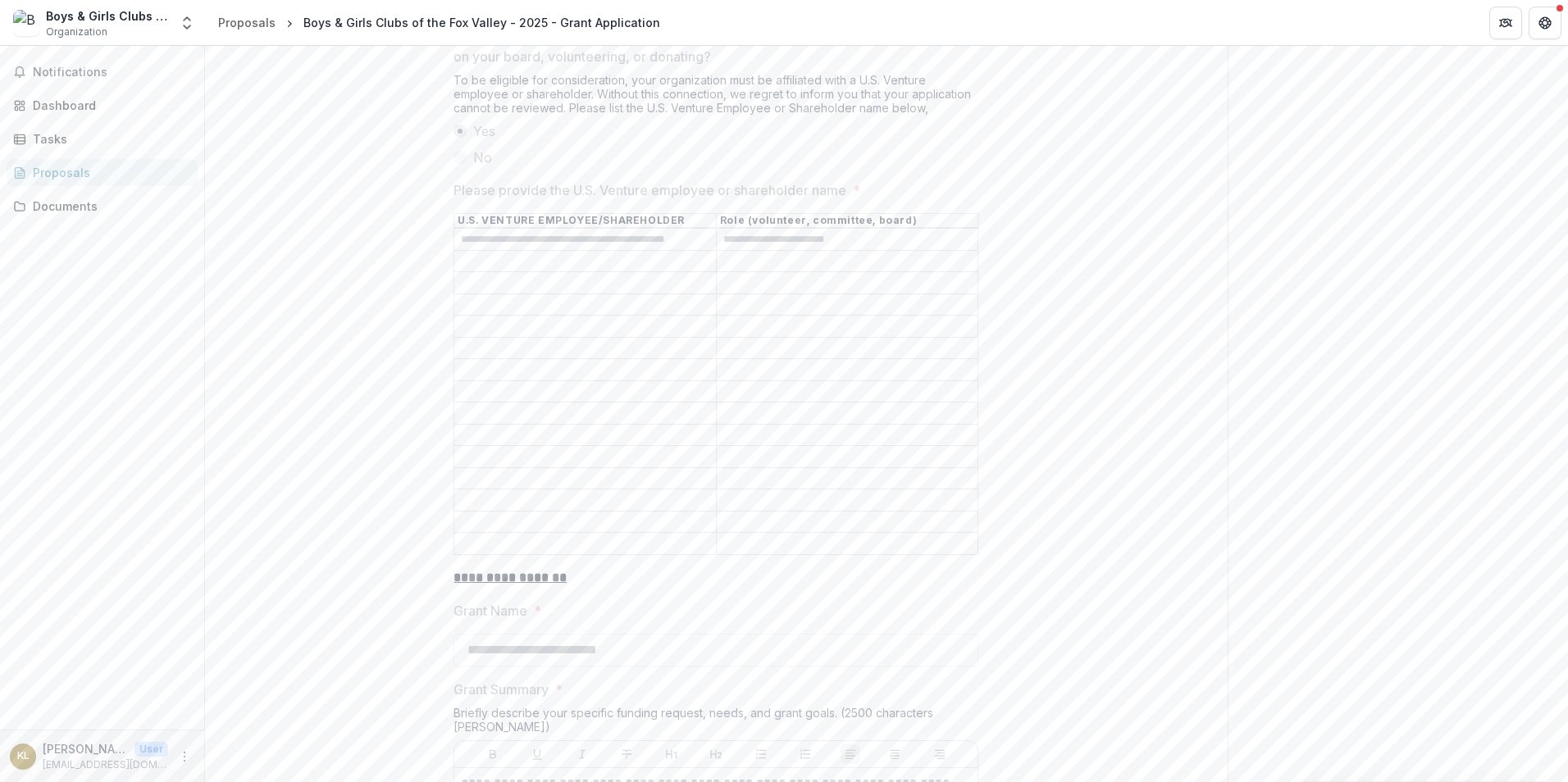
scroll to position [1312, 0]
